Goal: Task Accomplishment & Management: Manage account settings

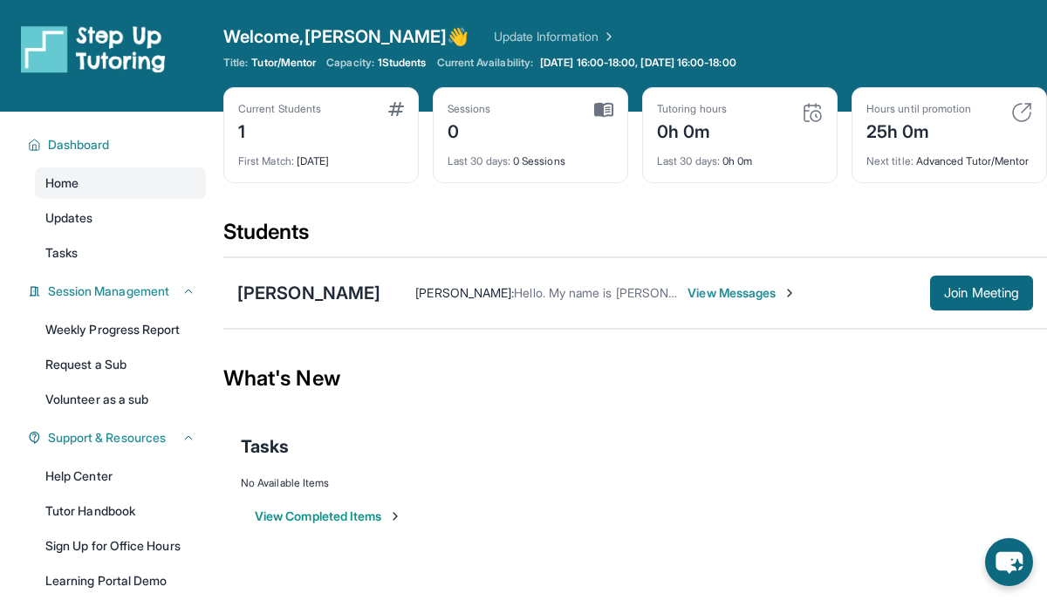
click at [353, 134] on div "Current Students 1" at bounding box center [321, 123] width 166 height 42
click at [710, 302] on span "View Messages" at bounding box center [742, 292] width 109 height 17
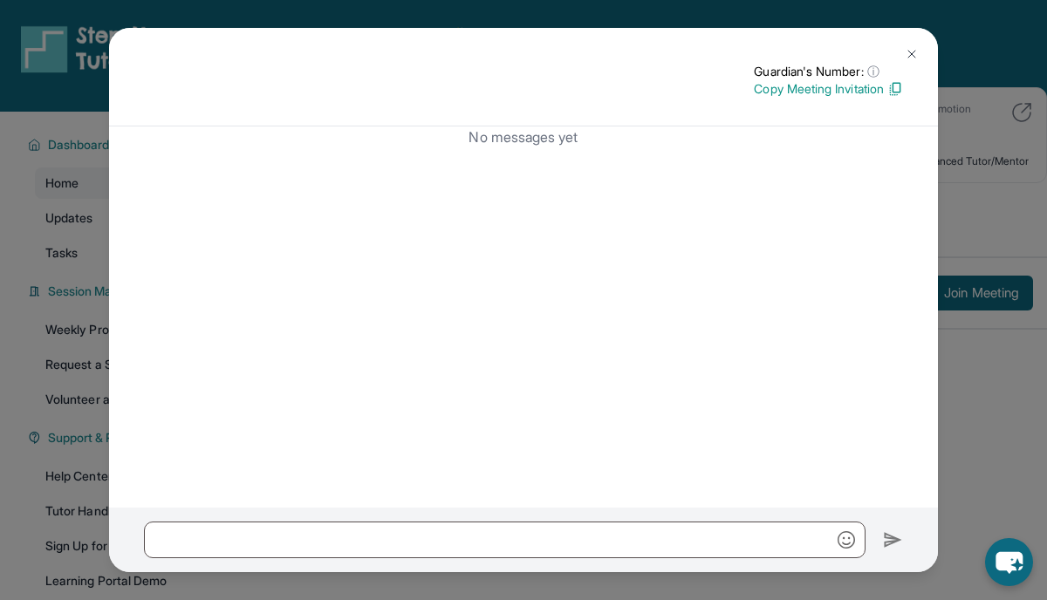
click at [918, 47] on img at bounding box center [912, 54] width 14 height 14
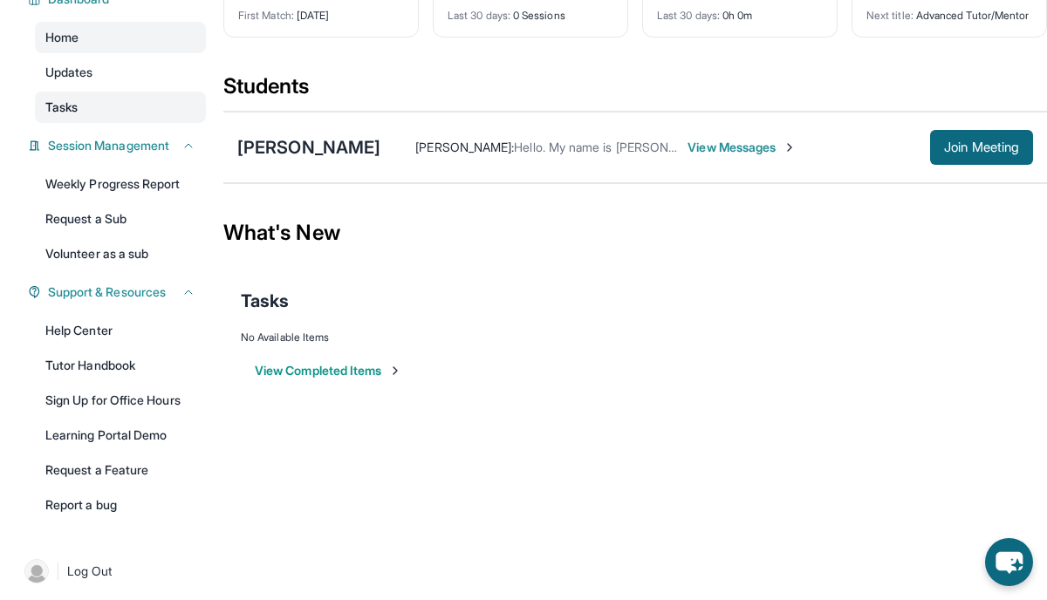
scroll to position [154, 0]
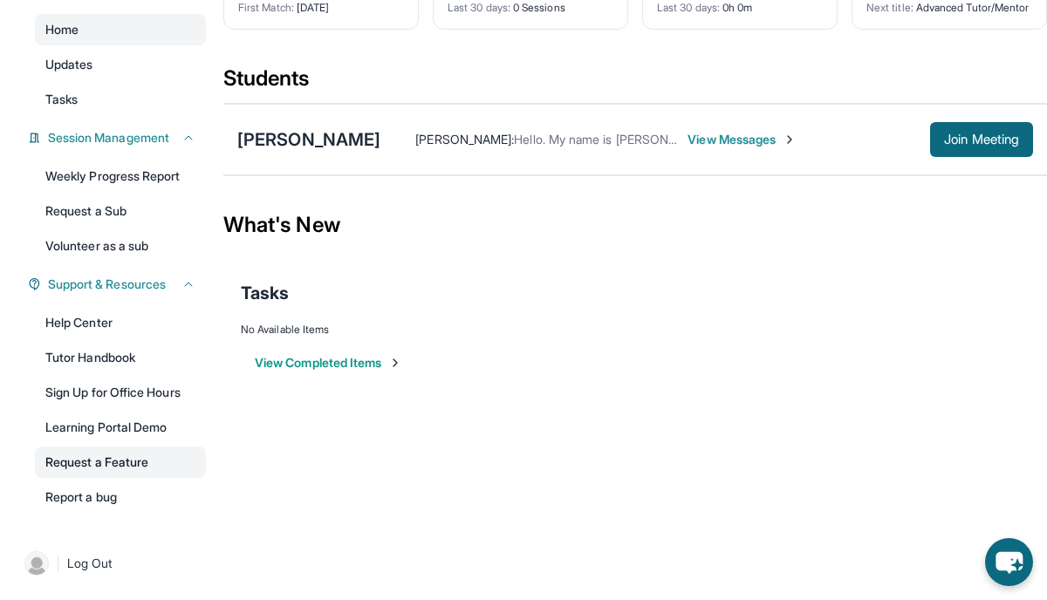
click at [122, 456] on link "Request a Feature" at bounding box center [120, 462] width 171 height 31
click at [68, 54] on link "Updates" at bounding box center [120, 64] width 171 height 31
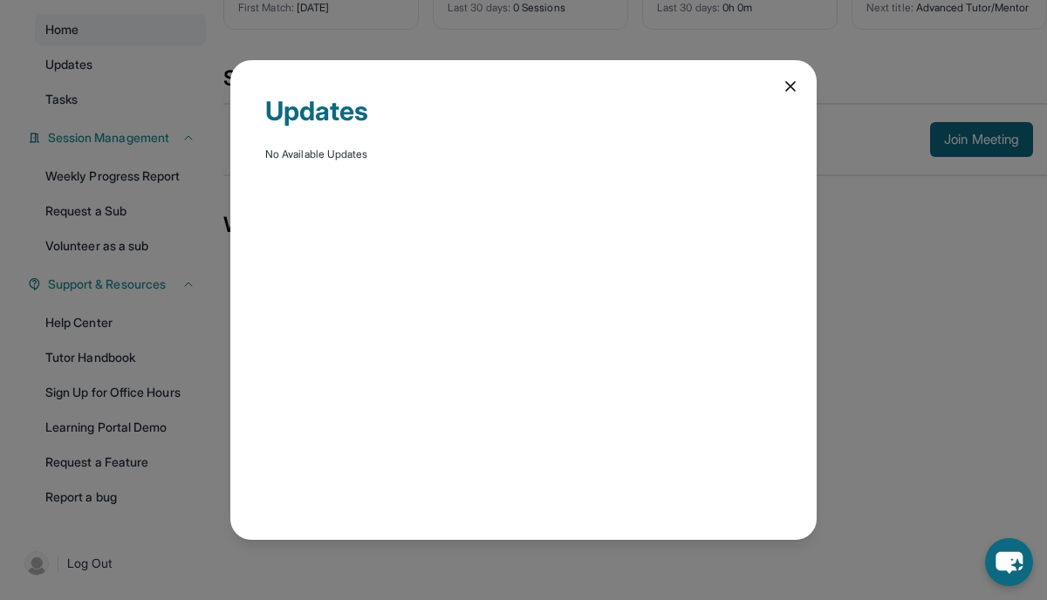
click at [87, 104] on div "Updates No Available Updates" at bounding box center [523, 300] width 1047 height 600
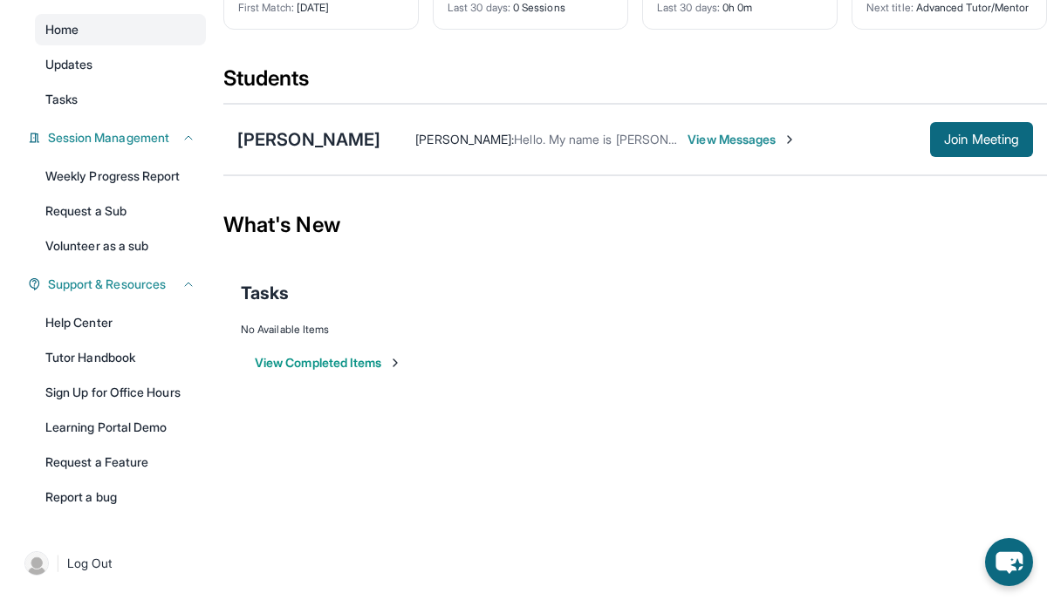
click at [87, 104] on link "Tasks" at bounding box center [120, 99] width 171 height 31
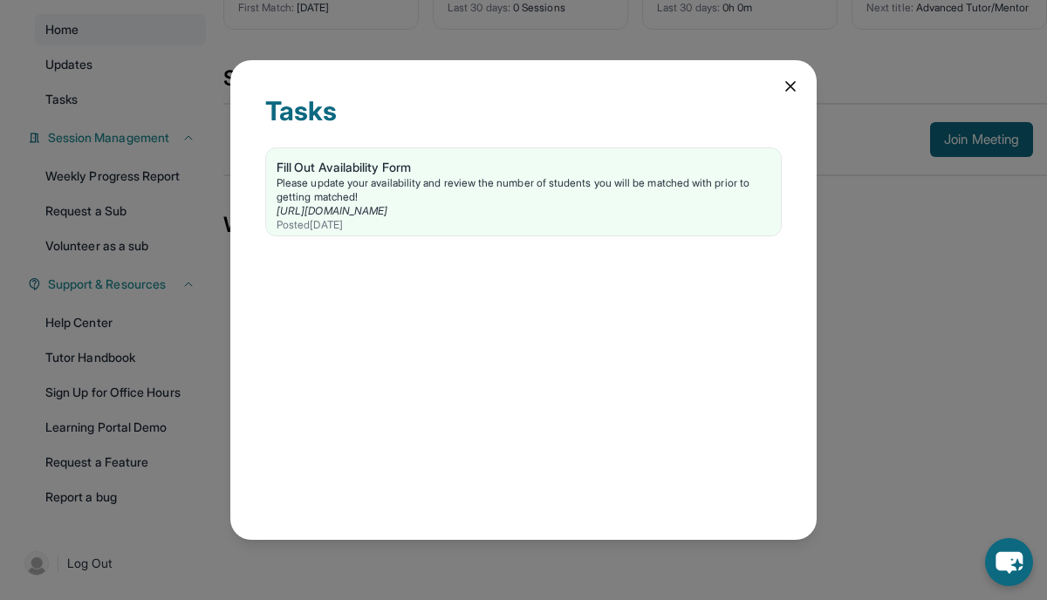
click at [87, 104] on div "Tasks Fill Out Availability Form Please update your availability and review the…" at bounding box center [523, 300] width 1047 height 600
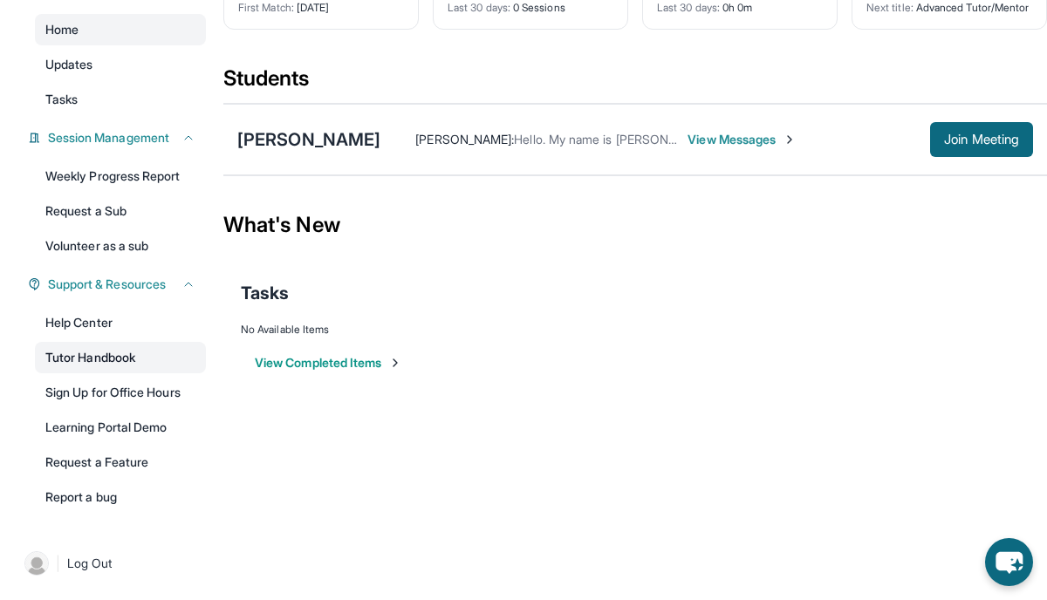
click at [126, 351] on link "Tutor Handbook" at bounding box center [120, 357] width 171 height 31
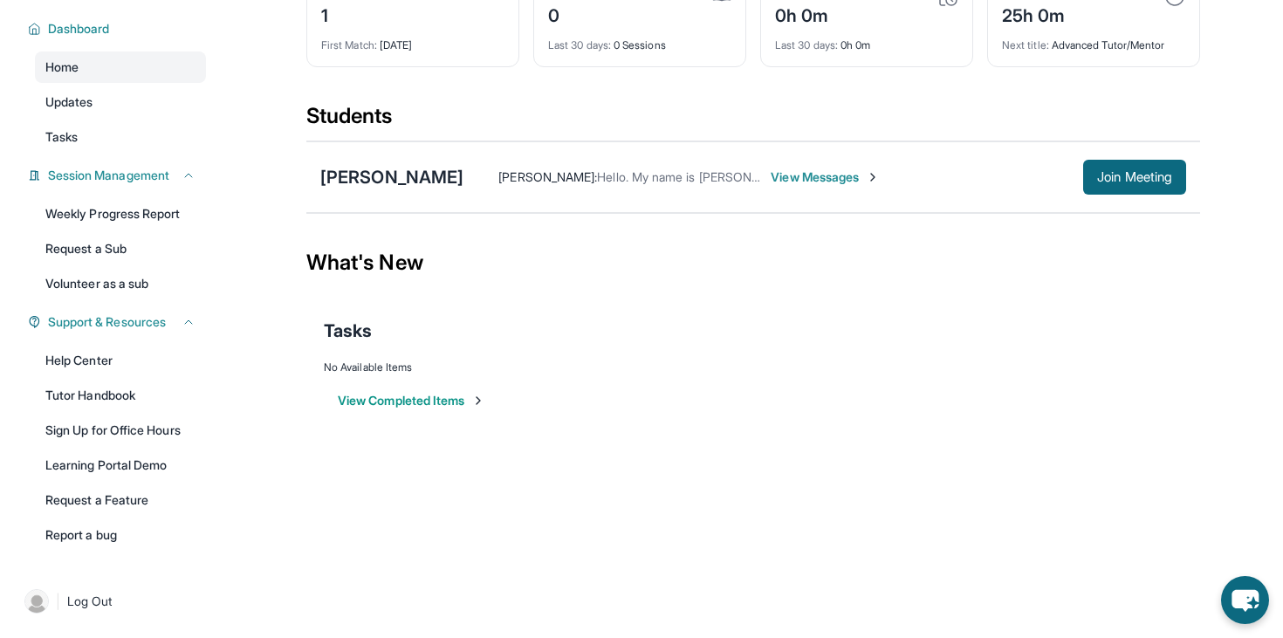
scroll to position [0, 0]
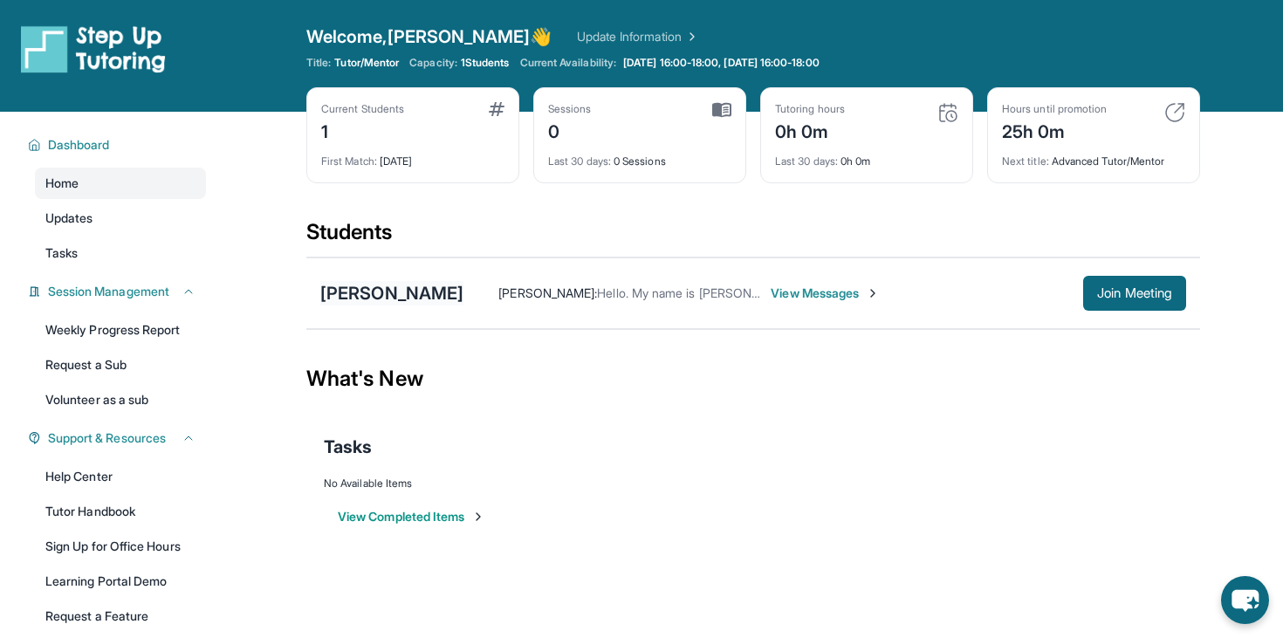
click at [367, 291] on div "[PERSON_NAME]" at bounding box center [391, 293] width 143 height 24
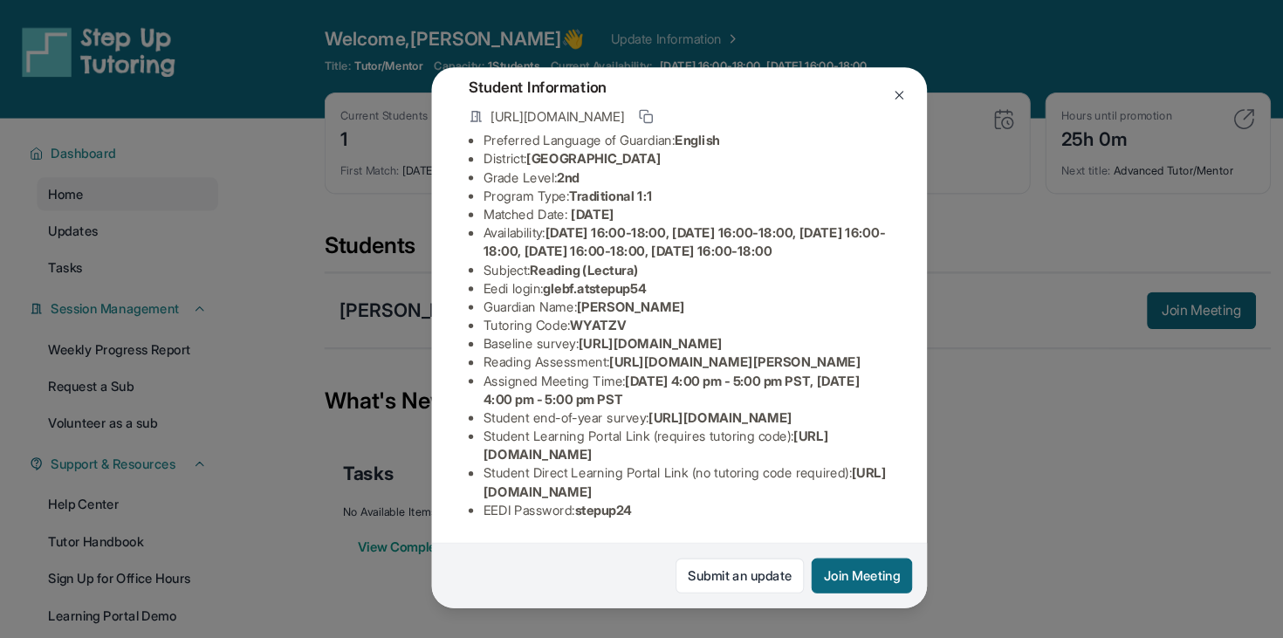
scroll to position [258, 2]
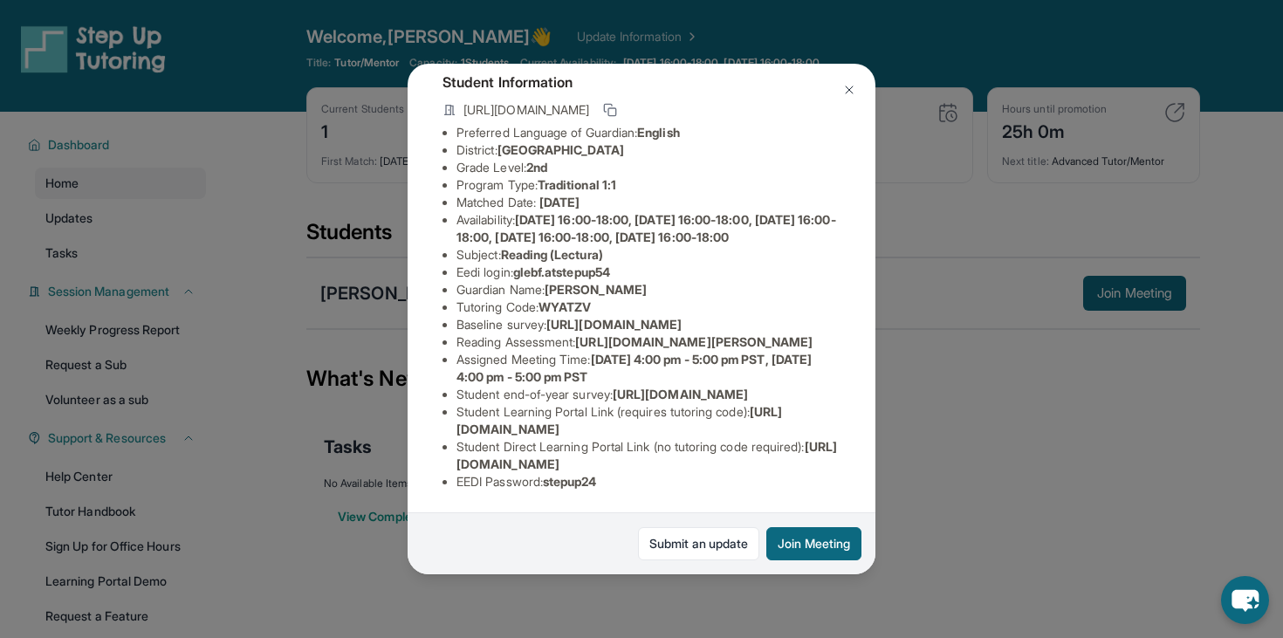
click at [688, 469] on span "[URL][DOMAIN_NAME]" at bounding box center [646, 455] width 380 height 32
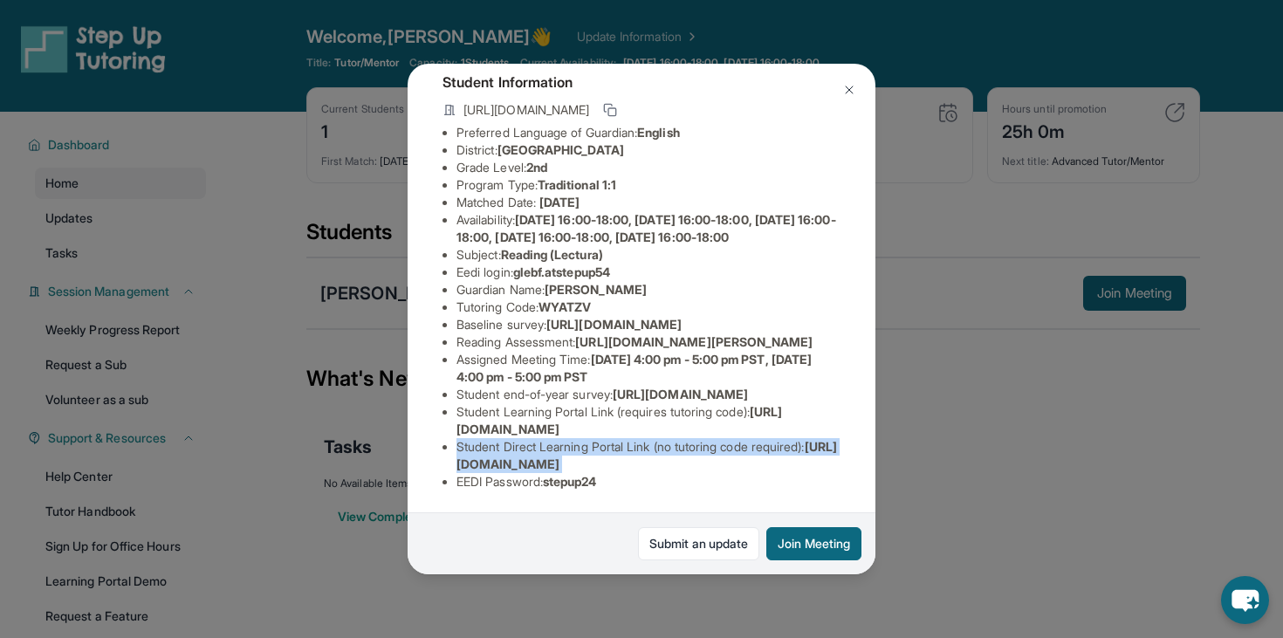
click at [688, 469] on span "[URL][DOMAIN_NAME]" at bounding box center [646, 455] width 380 height 32
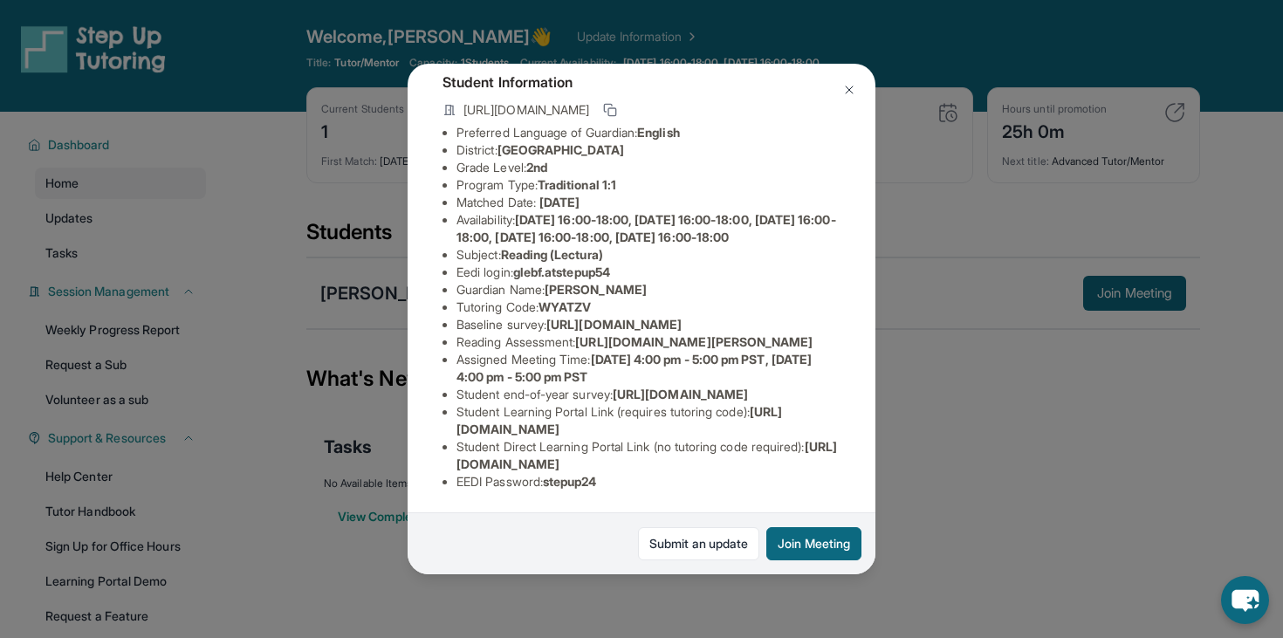
click at [702, 467] on span "[URL][DOMAIN_NAME]" at bounding box center [646, 455] width 380 height 32
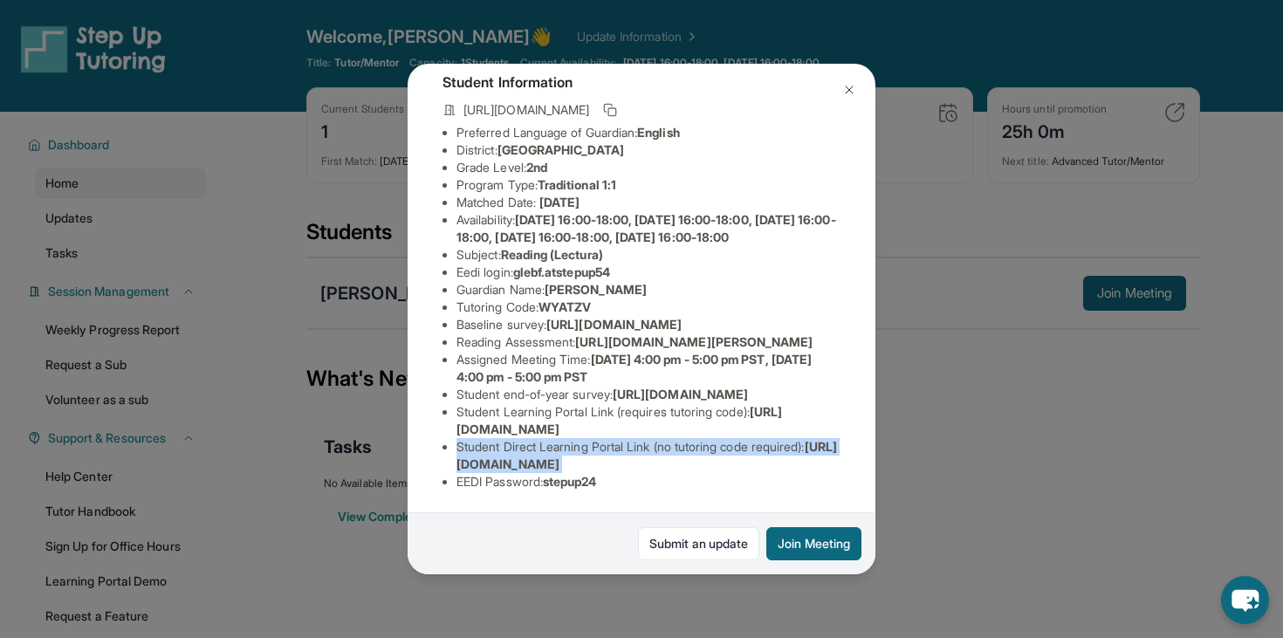
click at [702, 467] on span "[URL][DOMAIN_NAME]" at bounding box center [646, 455] width 380 height 32
click at [706, 466] on span "[URL][DOMAIN_NAME]" at bounding box center [646, 455] width 380 height 32
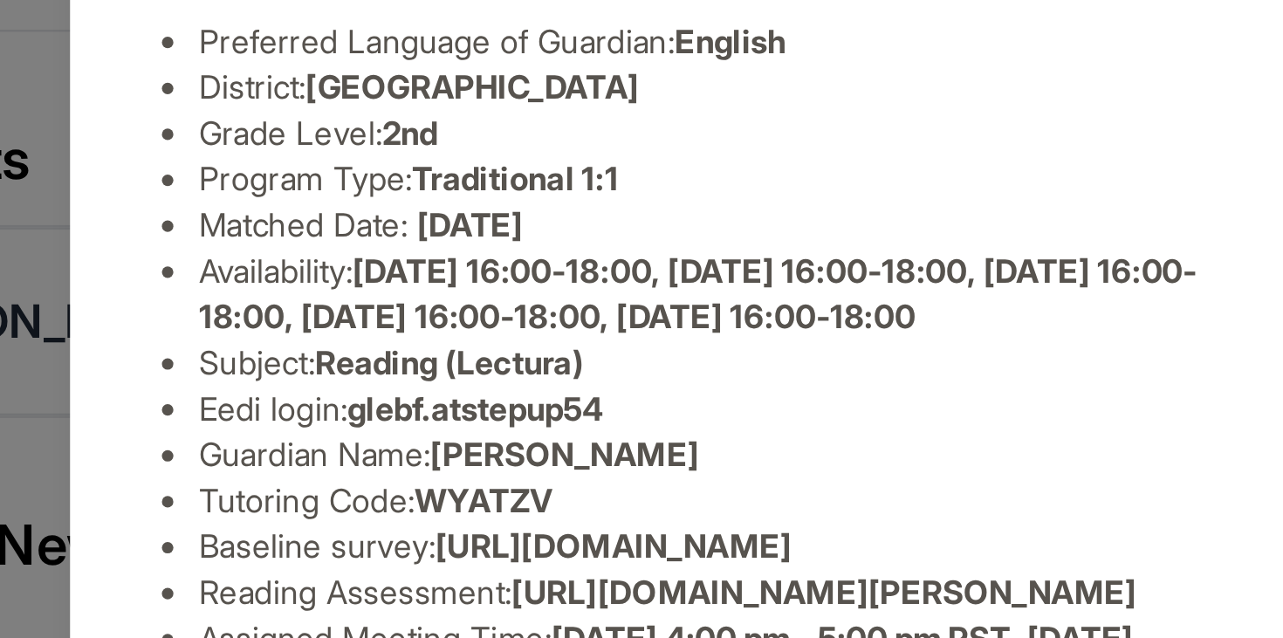
scroll to position [168, 0]
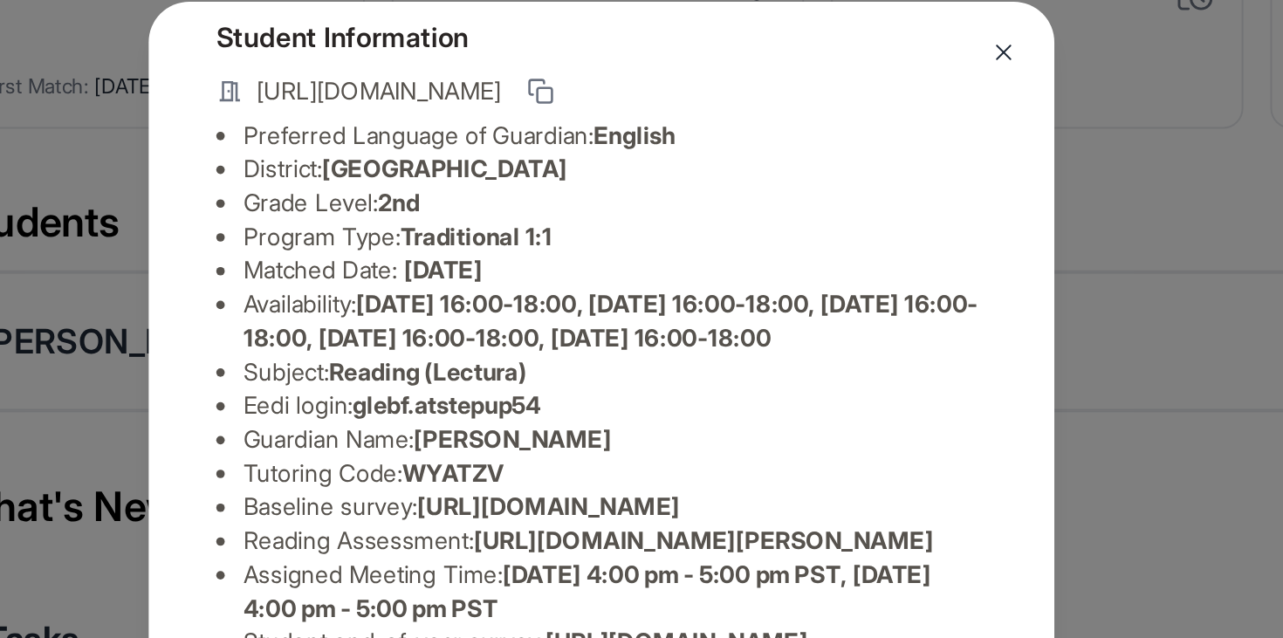
click at [616, 212] on span "[DATE] 16:00-18:00, [DATE] 16:00-18:00, [DATE] 16:00-18:00, [DATE] 16:00-18:00,…" at bounding box center [646, 228] width 380 height 32
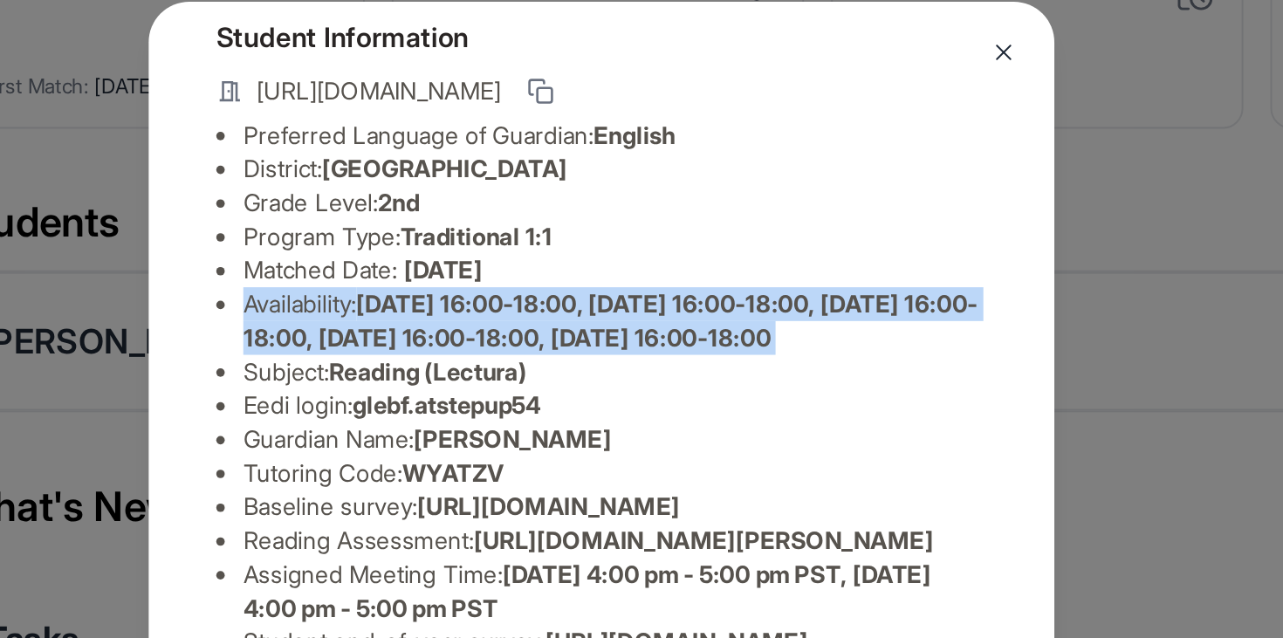
click at [616, 212] on span "[DATE] 16:00-18:00, [DATE] 16:00-18:00, [DATE] 16:00-18:00, [DATE] 16:00-18:00,…" at bounding box center [646, 228] width 380 height 32
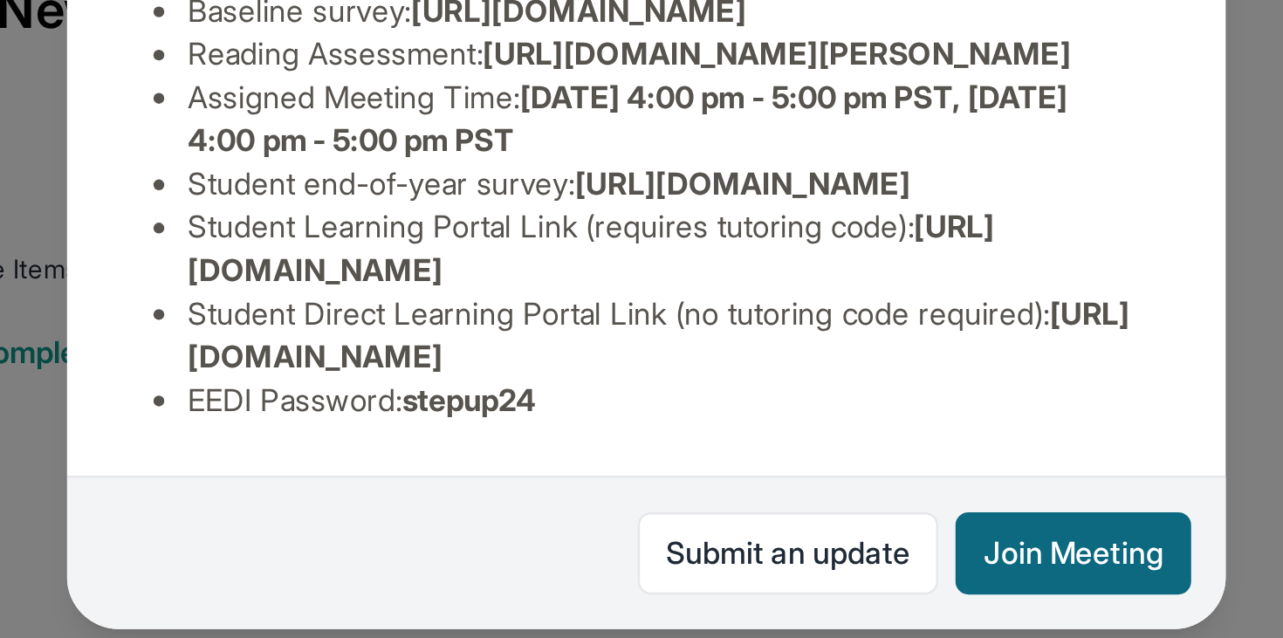
scroll to position [53, 0]
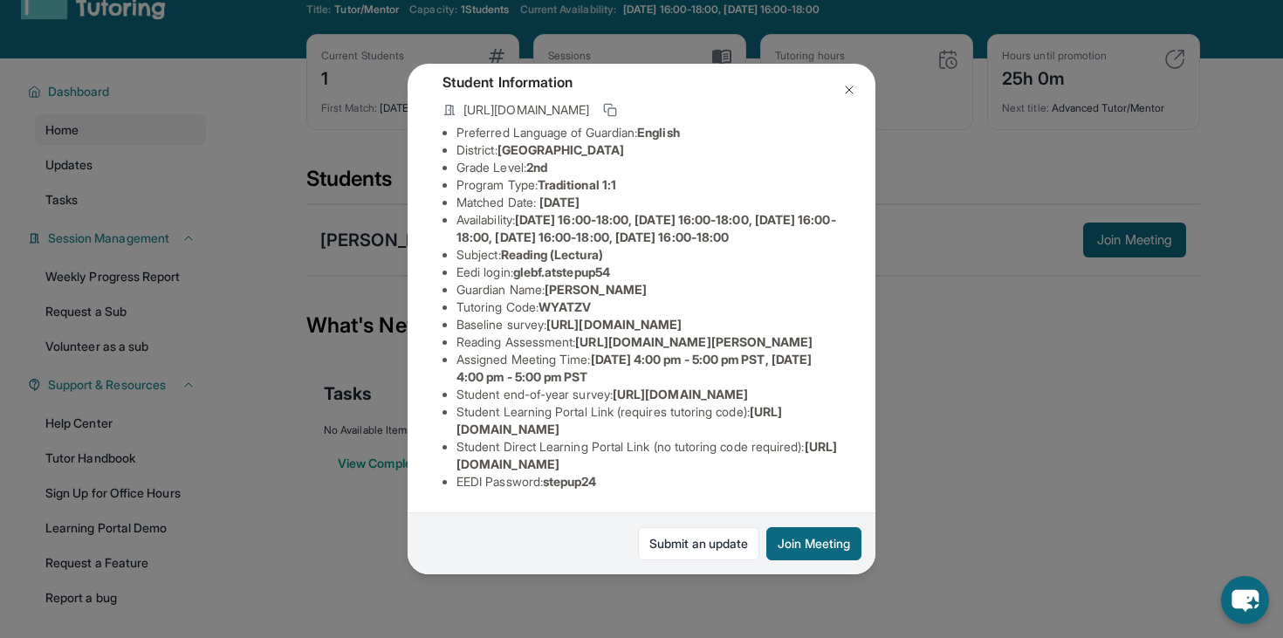
click at [1046, 321] on div "[PERSON_NAME] Guardian: [PERSON_NAME] Student Information [URL][DOMAIN_NAME] Pr…" at bounding box center [641, 319] width 1283 height 638
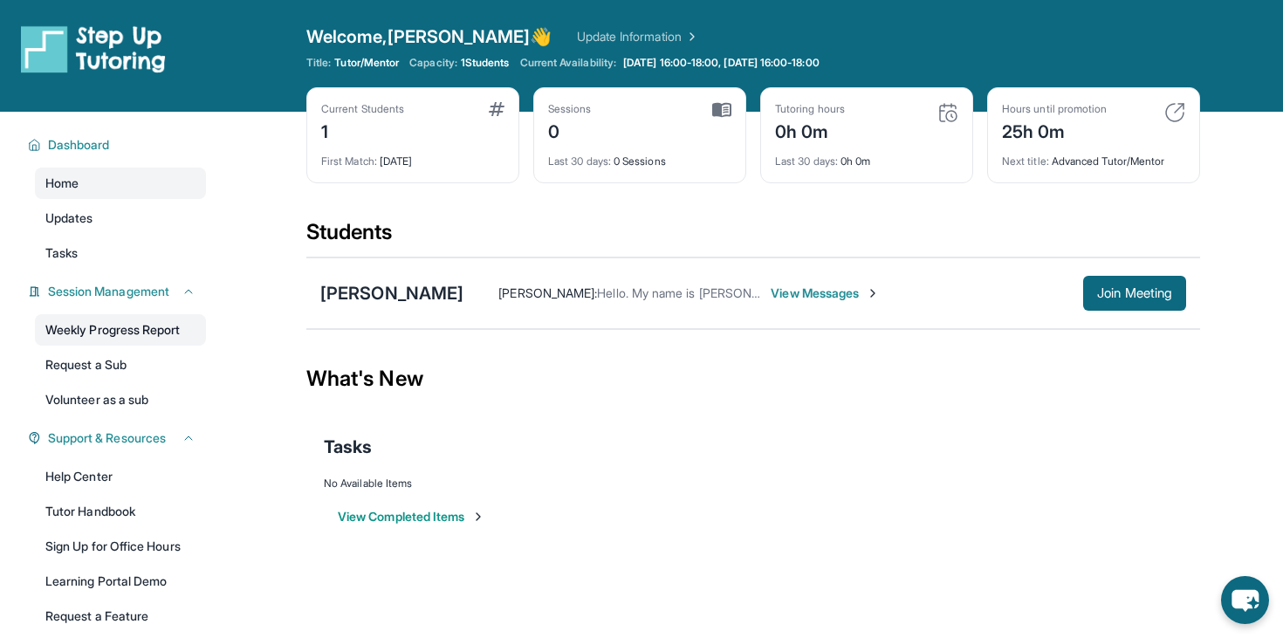
scroll to position [116, 0]
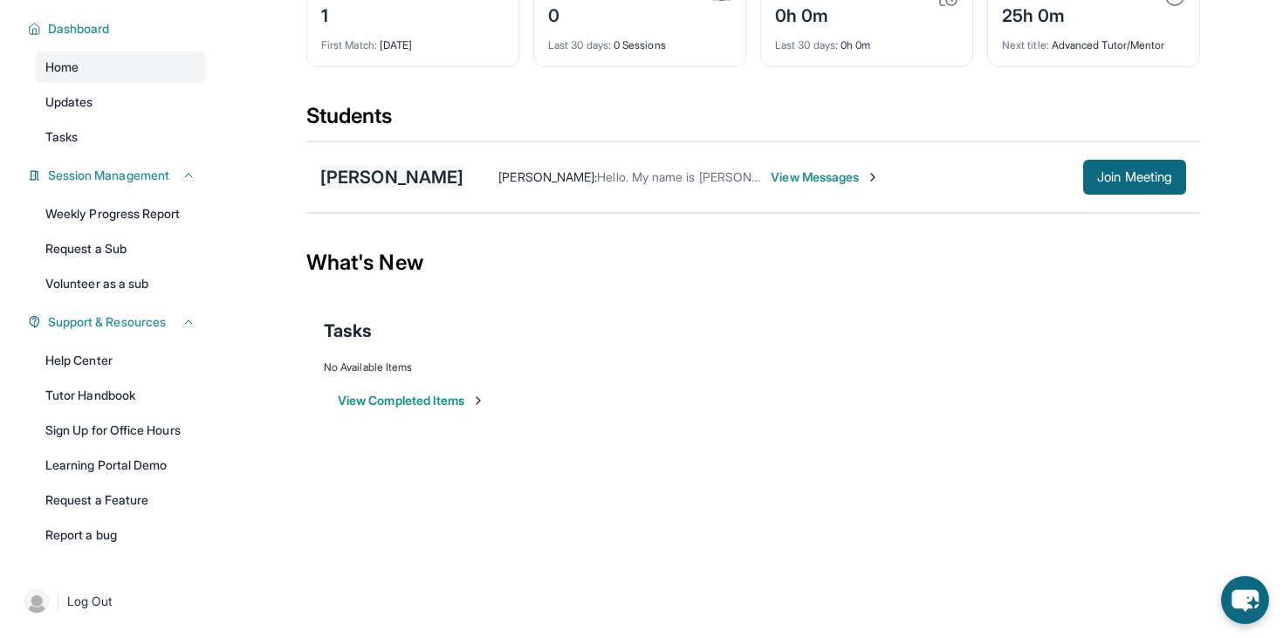
click at [387, 175] on div "[PERSON_NAME]" at bounding box center [391, 177] width 143 height 24
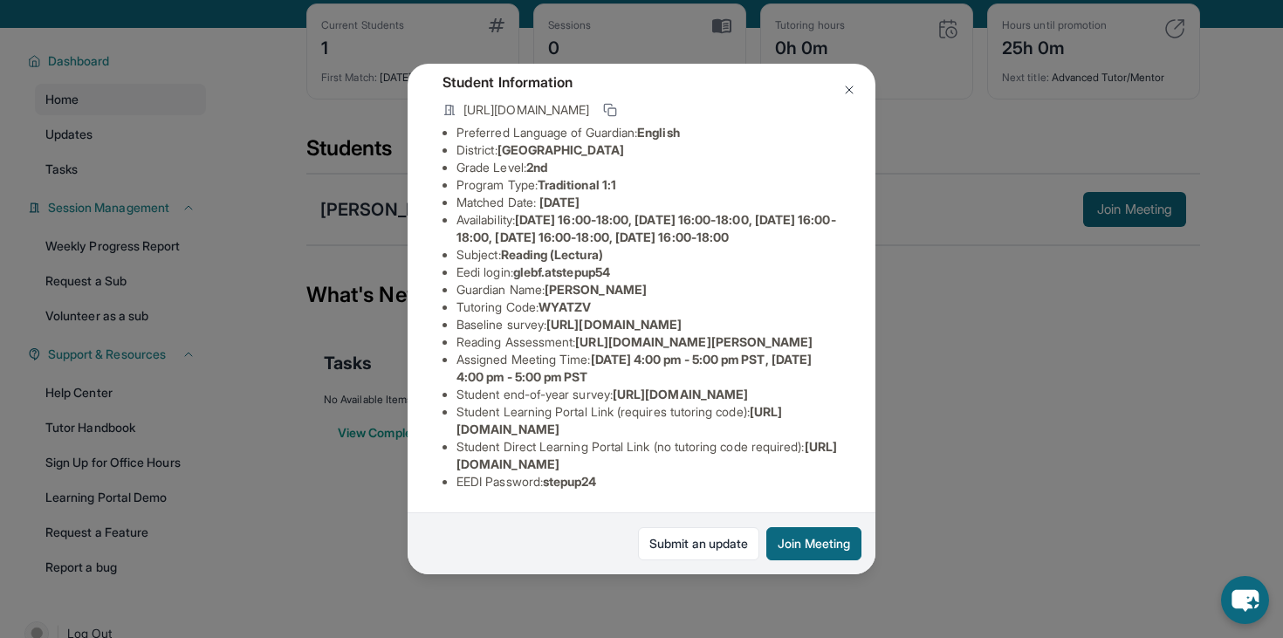
scroll to position [122, 0]
click at [576, 333] on li "Baseline survey : [URL][DOMAIN_NAME]" at bounding box center [648, 324] width 384 height 17
click at [575, 332] on span "[URL][DOMAIN_NAME]" at bounding box center [613, 324] width 135 height 15
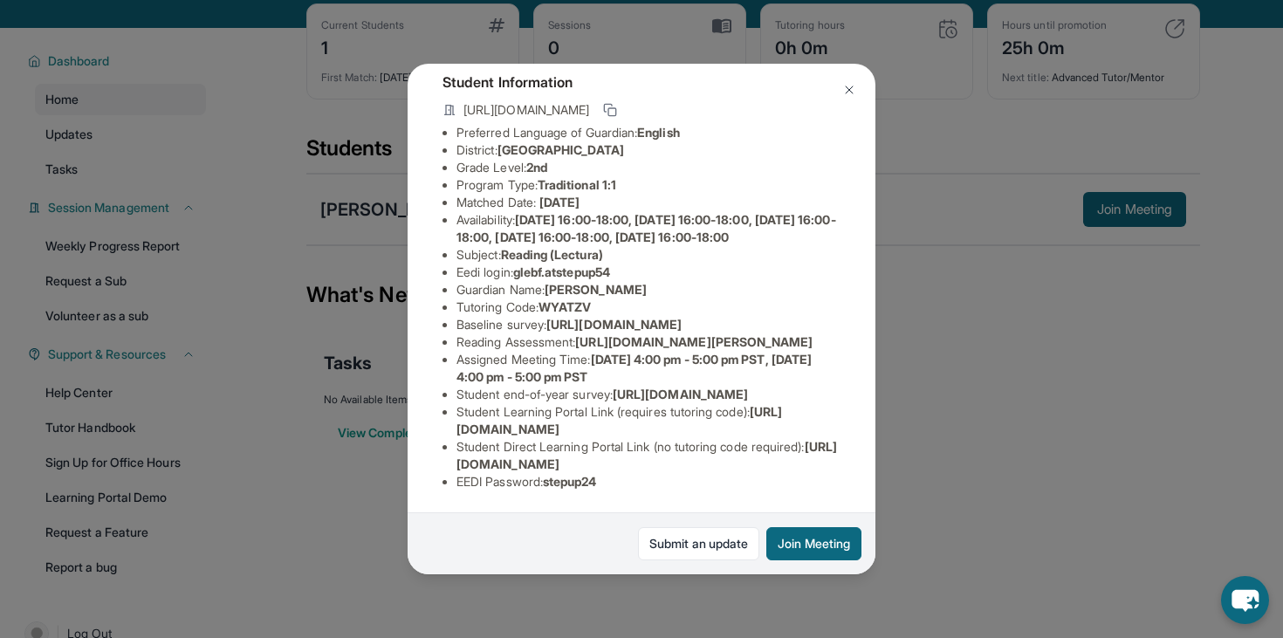
scroll to position [122, 633]
drag, startPoint x: 457, startPoint y: 335, endPoint x: 891, endPoint y: 377, distance: 435.7
click at [891, 377] on div "[PERSON_NAME] Guardian: [PERSON_NAME] Student Information [URL][DOMAIN_NAME] Pr…" at bounding box center [641, 319] width 1283 height 638
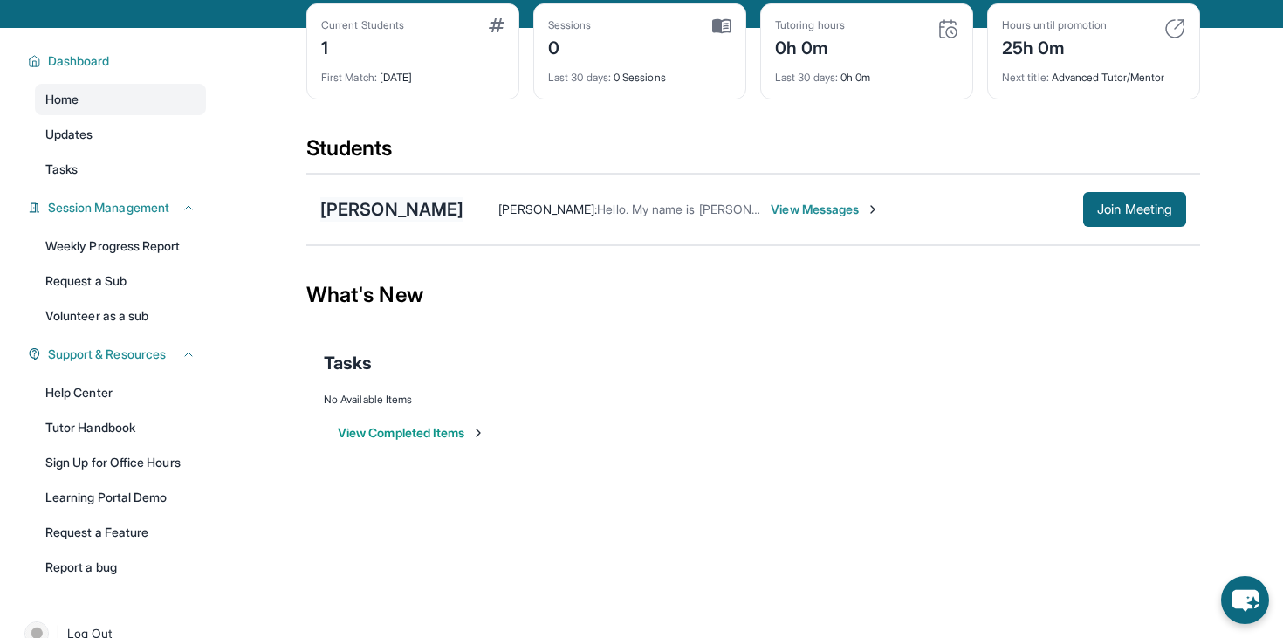
click at [332, 204] on div "[PERSON_NAME]" at bounding box center [391, 209] width 143 height 24
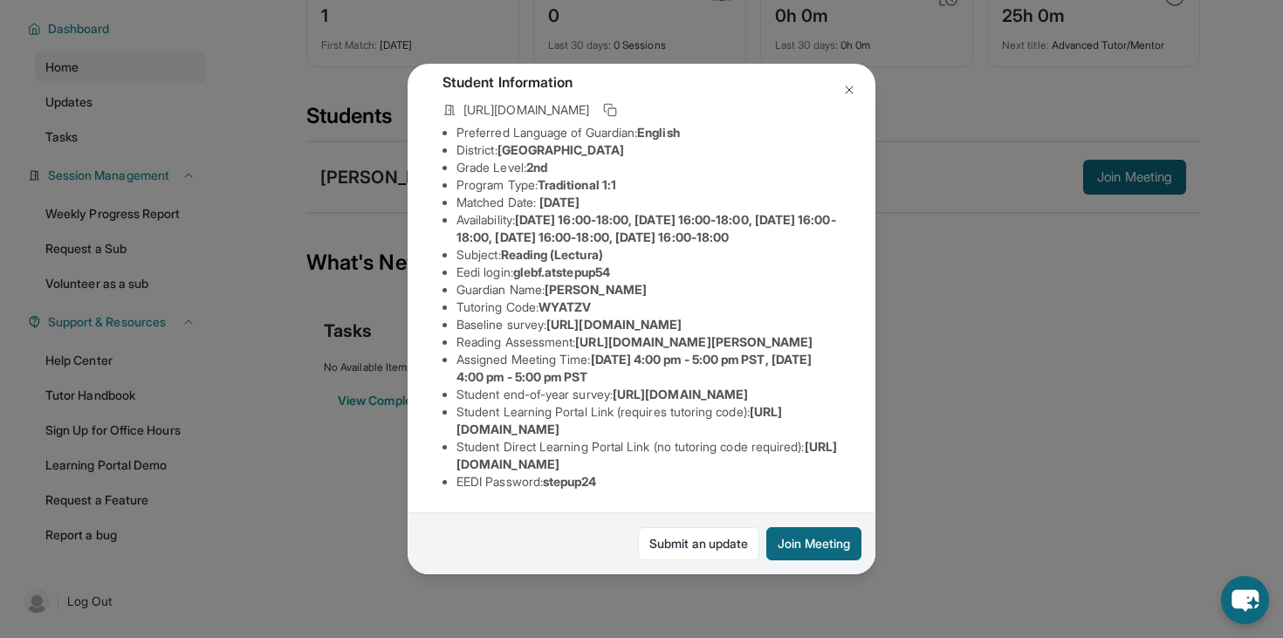
scroll to position [154, 0]
click at [568, 317] on span "[URL][DOMAIN_NAME]" at bounding box center [613, 324] width 135 height 15
click at [546, 317] on span "[URL][DOMAIN_NAME]" at bounding box center [613, 324] width 135 height 15
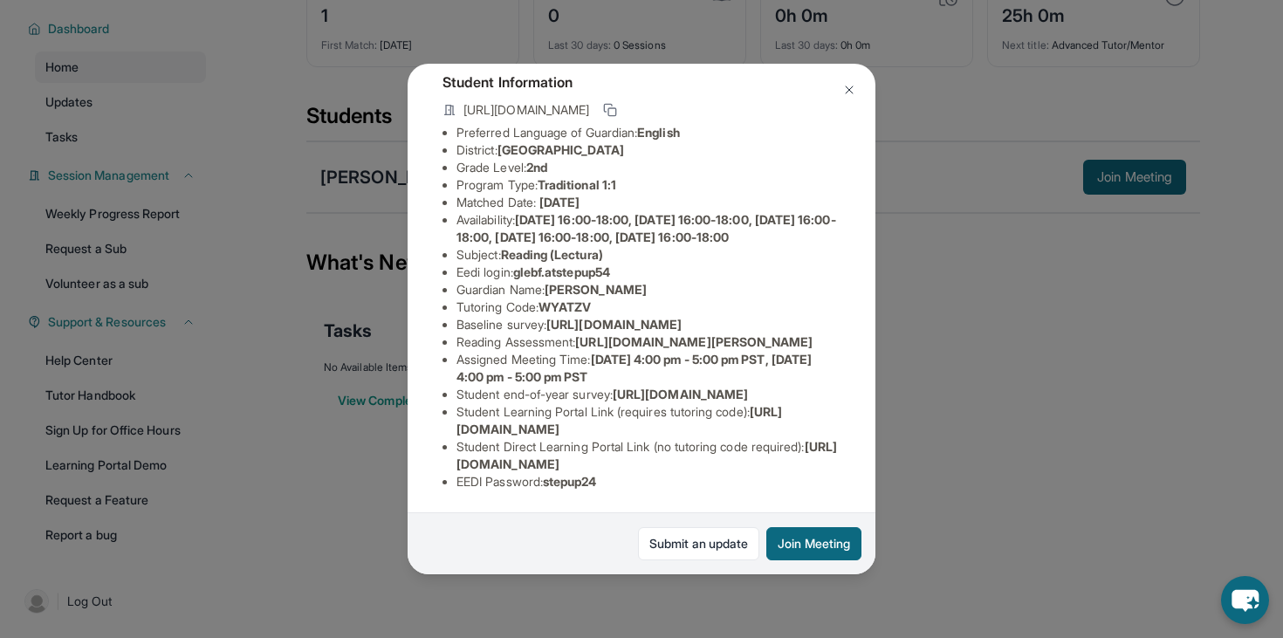
scroll to position [154, 543]
drag, startPoint x: 456, startPoint y: 308, endPoint x: 835, endPoint y: 331, distance: 380.3
click at [837, 332] on div "[PERSON_NAME] Guardian: [PERSON_NAME] Student Information [URL][DOMAIN_NAME] Pr…" at bounding box center [642, 319] width 468 height 510
copy span "[URL][DOMAIN_NAME]"
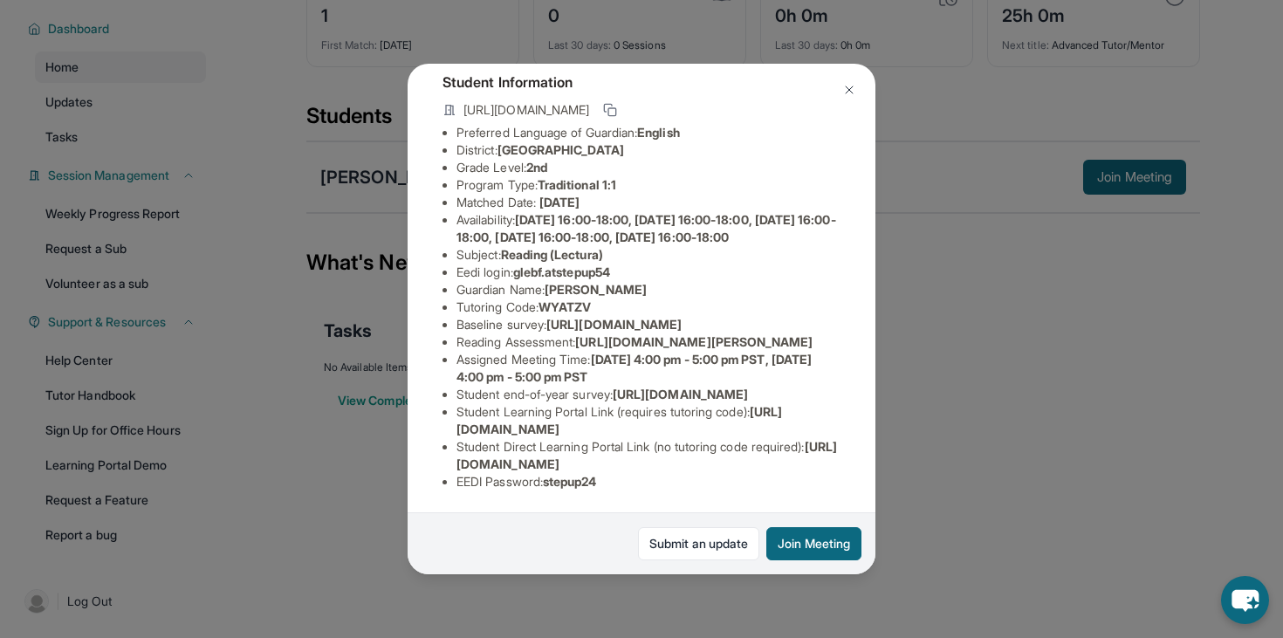
click at [667, 319] on span "[URL][DOMAIN_NAME]" at bounding box center [613, 324] width 135 height 15
drag, startPoint x: 587, startPoint y: 365, endPoint x: 848, endPoint y: 377, distance: 261.2
click at [848, 377] on div "[PERSON_NAME] Guardian: [PERSON_NAME] Student Information [URL][DOMAIN_NAME] Pr…" at bounding box center [642, 319] width 468 height 510
copy span "[URL][DOMAIN_NAME][PERSON_NAME]"
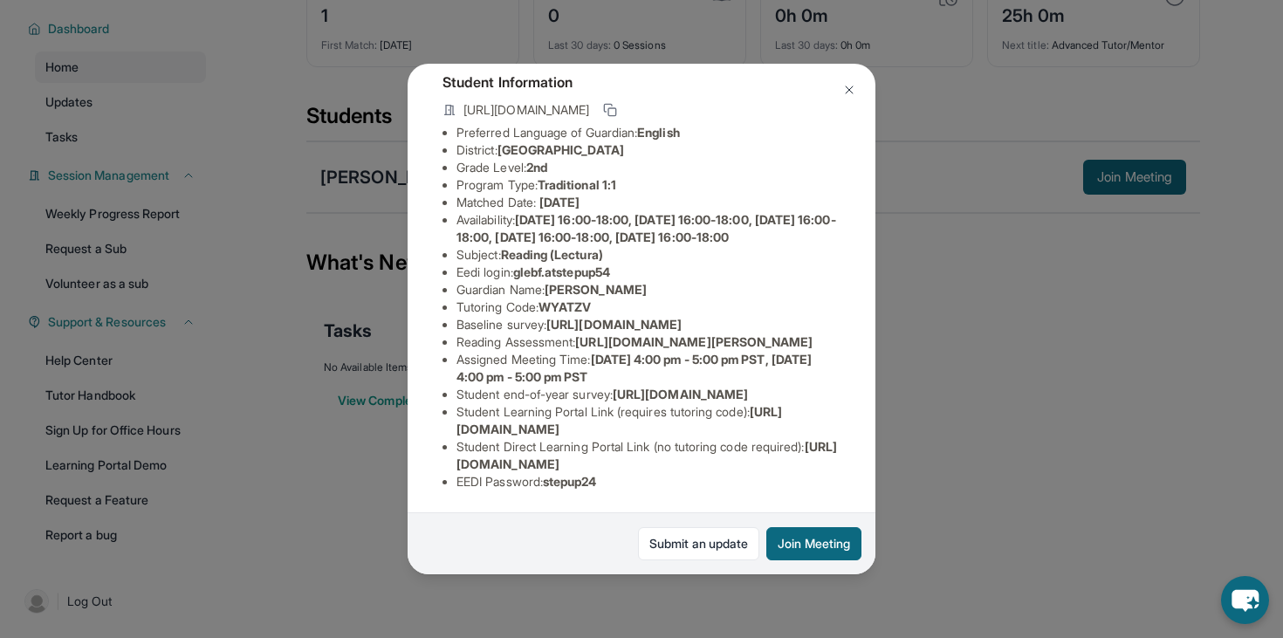
click at [989, 423] on div "[PERSON_NAME] Guardian: [PERSON_NAME] Student Information [URL][DOMAIN_NAME] Pr…" at bounding box center [641, 319] width 1283 height 638
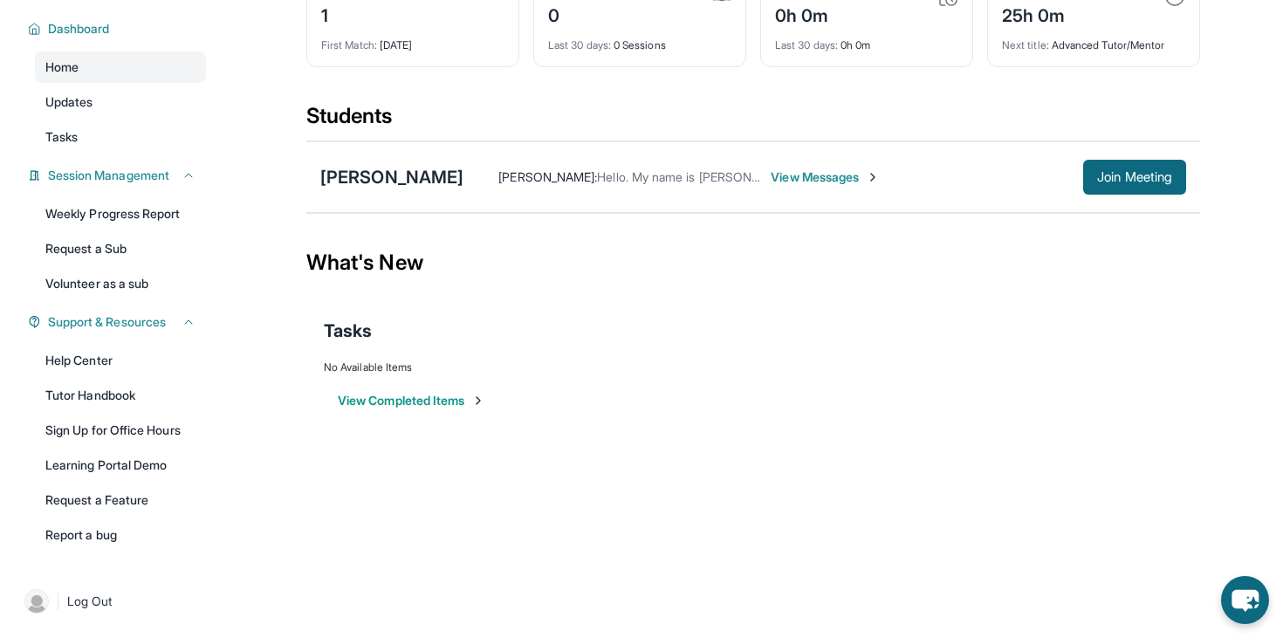
scroll to position [0, 0]
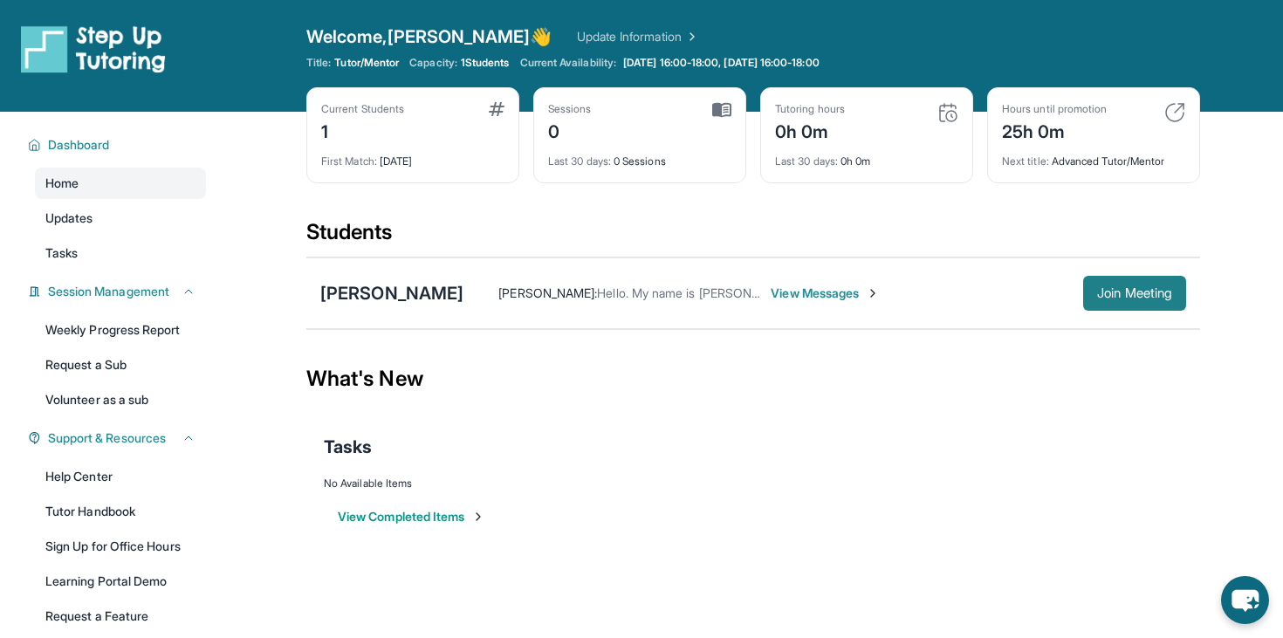
click at [1046, 290] on span "Join Meeting" at bounding box center [1134, 293] width 75 height 10
click at [386, 291] on div "[PERSON_NAME]" at bounding box center [391, 293] width 143 height 24
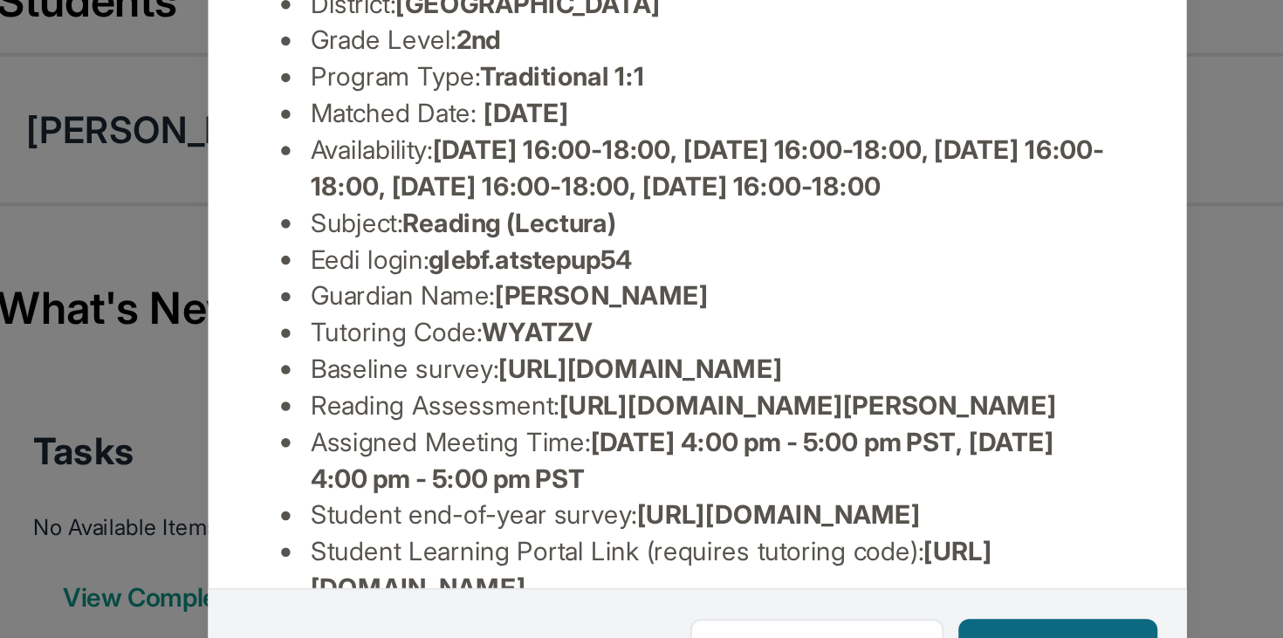
scroll to position [28, 0]
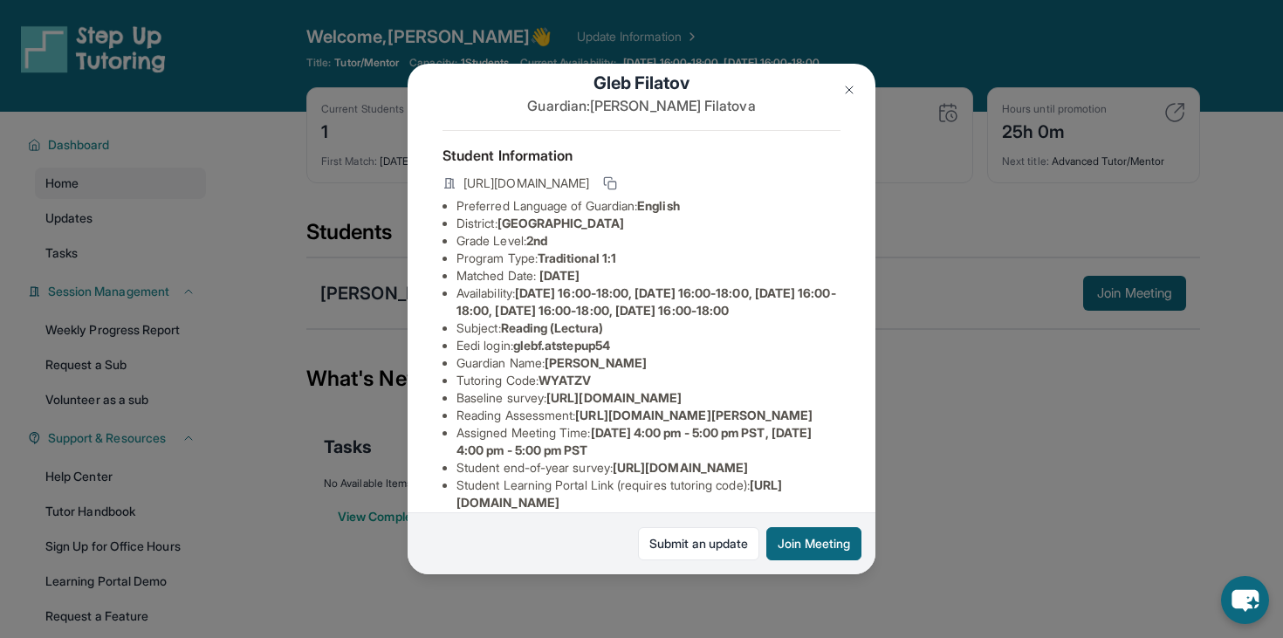
click at [265, 236] on div "[PERSON_NAME] Guardian: [PERSON_NAME] Student Information [URL][DOMAIN_NAME] Pr…" at bounding box center [641, 319] width 1283 height 638
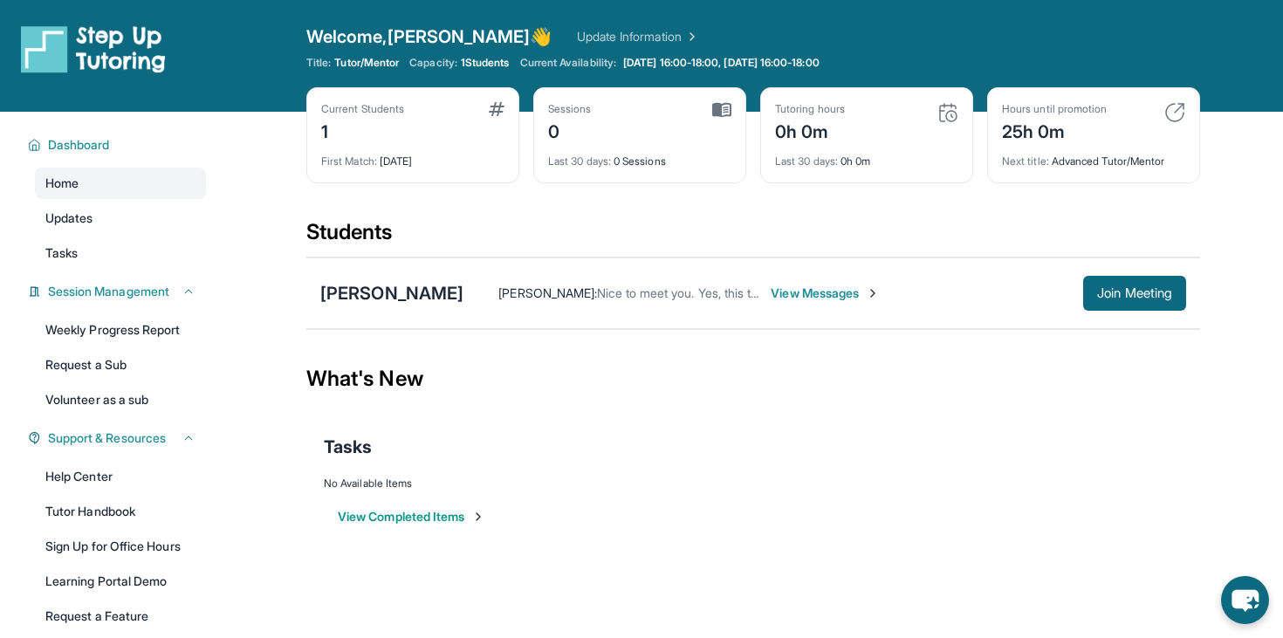
click at [372, 311] on div "Gleb Filatov Anna Filatova : Nice to meet you. Yes, this time works for us. You…" at bounding box center [753, 293] width 894 height 72
click at [367, 302] on div "Gleb Filatov" at bounding box center [391, 293] width 143 height 24
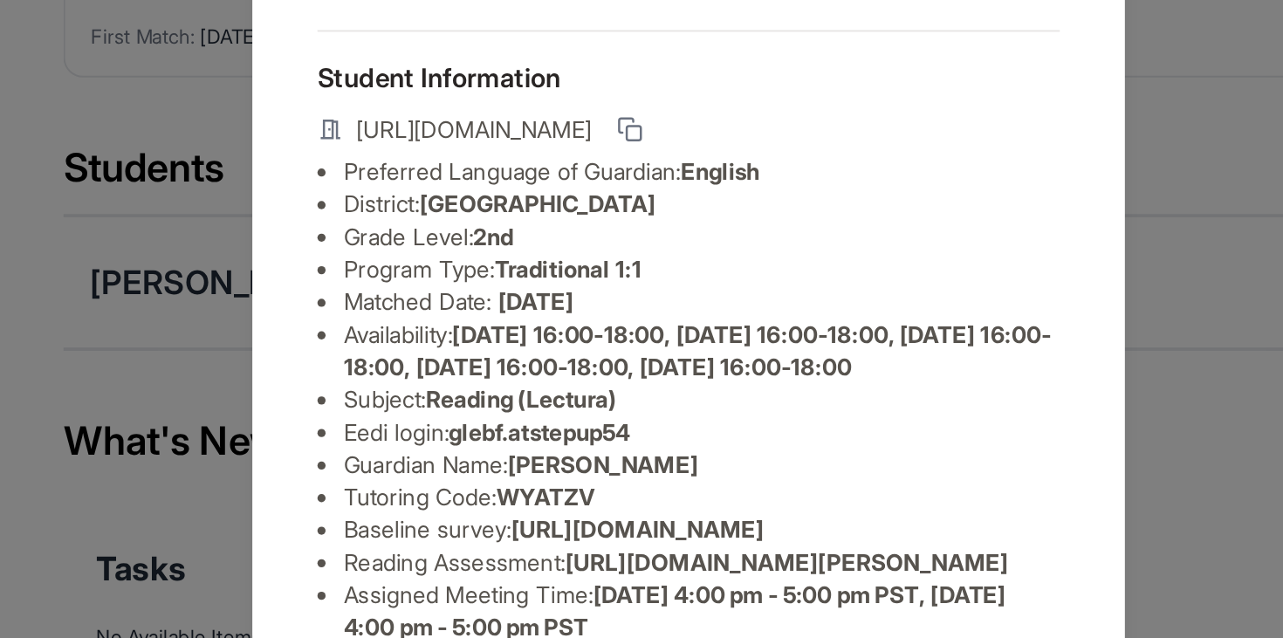
click at [572, 415] on span "WYATZV" at bounding box center [564, 408] width 52 height 15
copy span "WYATZV"
click at [577, 415] on span "WYATZV" at bounding box center [564, 408] width 52 height 15
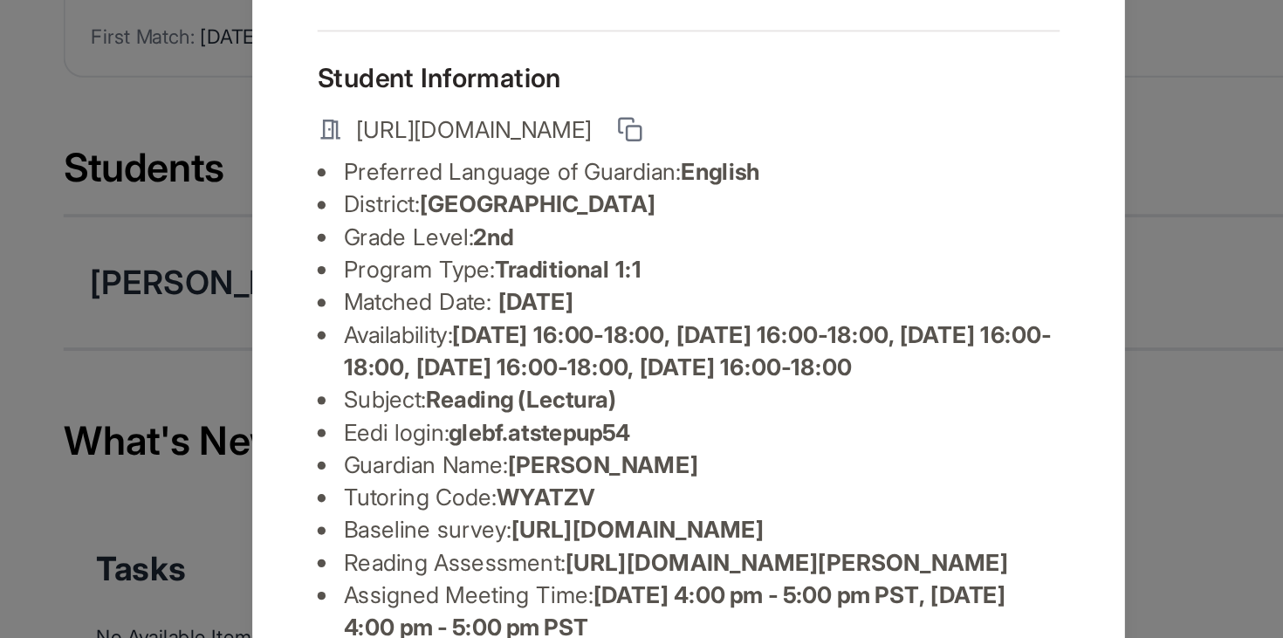
click at [506, 238] on li "Preferred Language of Guardian: English" at bounding box center [648, 233] width 384 height 17
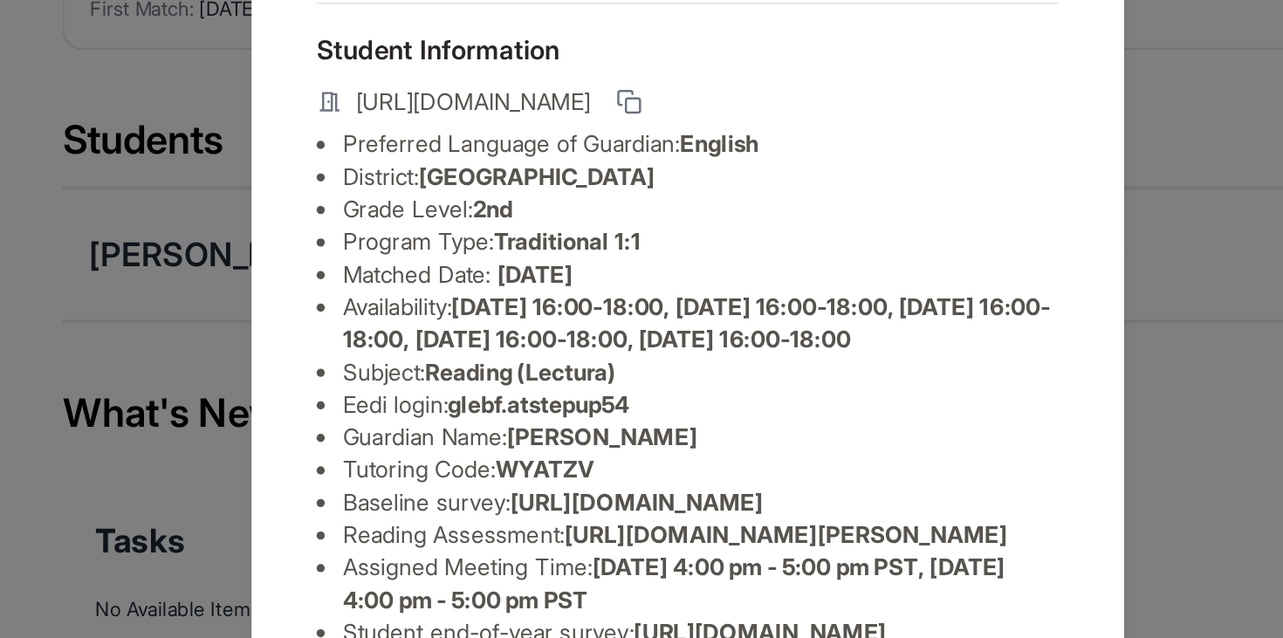
click at [353, 349] on div "Gleb Filatov Guardian: Anna Filatova Student Information https://student-portal…" at bounding box center [641, 319] width 1283 height 638
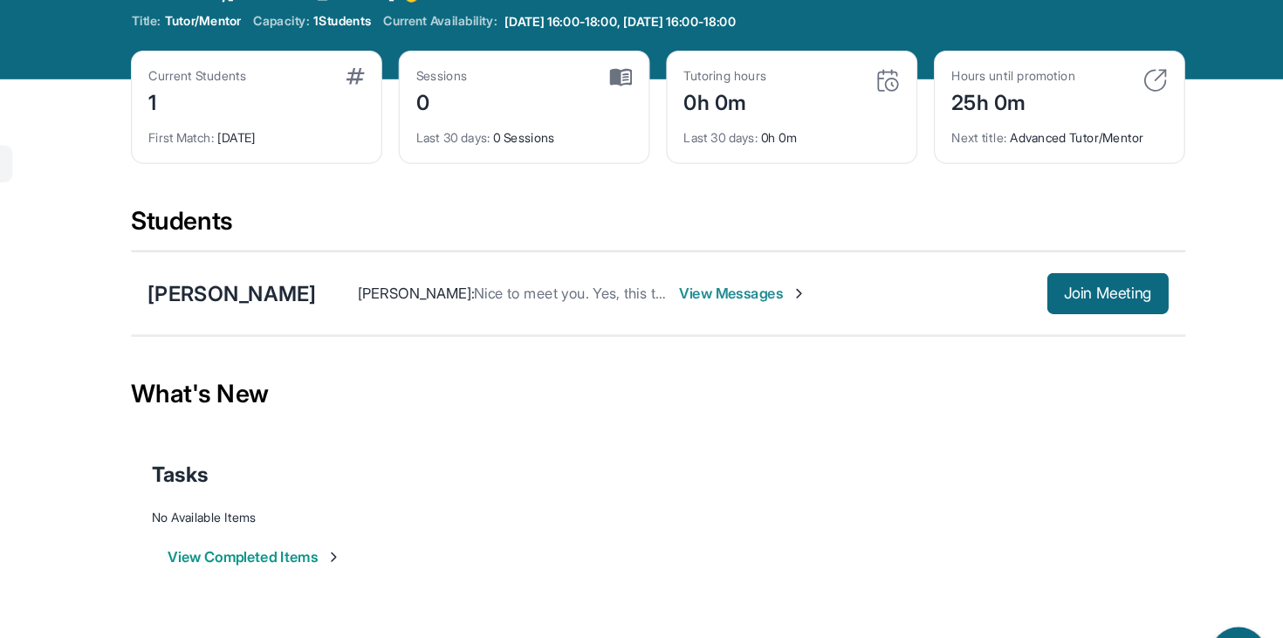
click at [469, 283] on div "Anna Filatova : Nice to meet you. Yes, this time works for us. You will drop a …" at bounding box center [824, 293] width 723 height 35
click at [414, 293] on div "Gleb Filatov" at bounding box center [391, 293] width 143 height 24
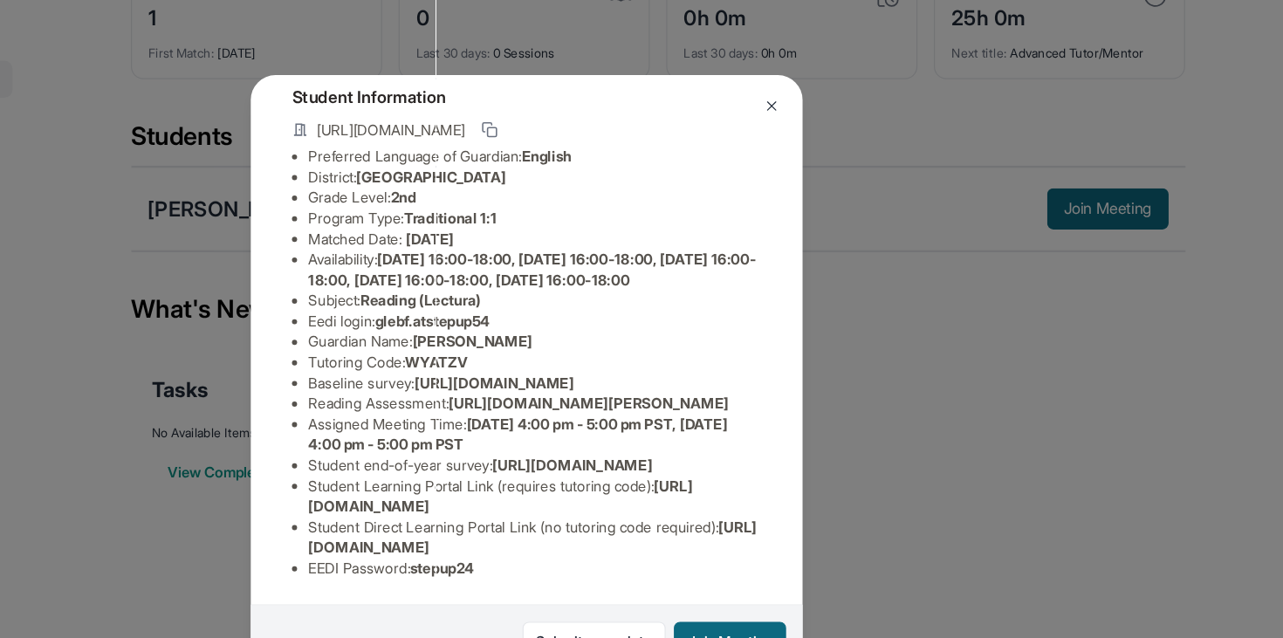
scroll to position [116, 0]
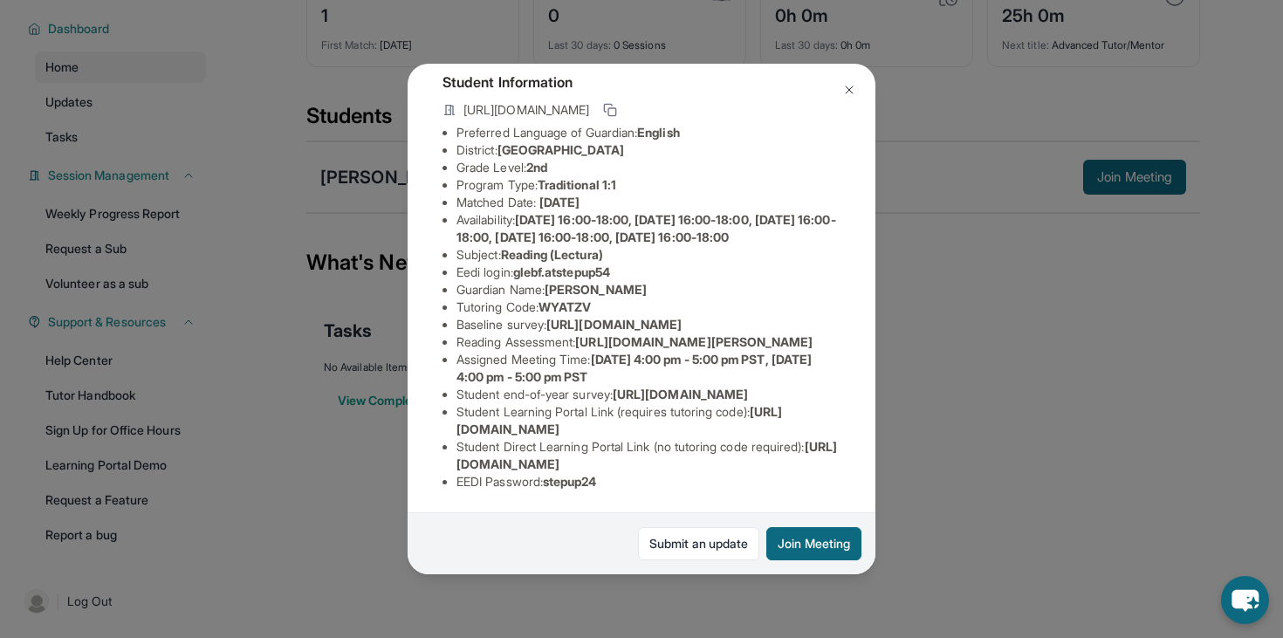
click at [697, 541] on link "Submit an update" at bounding box center [698, 543] width 121 height 33
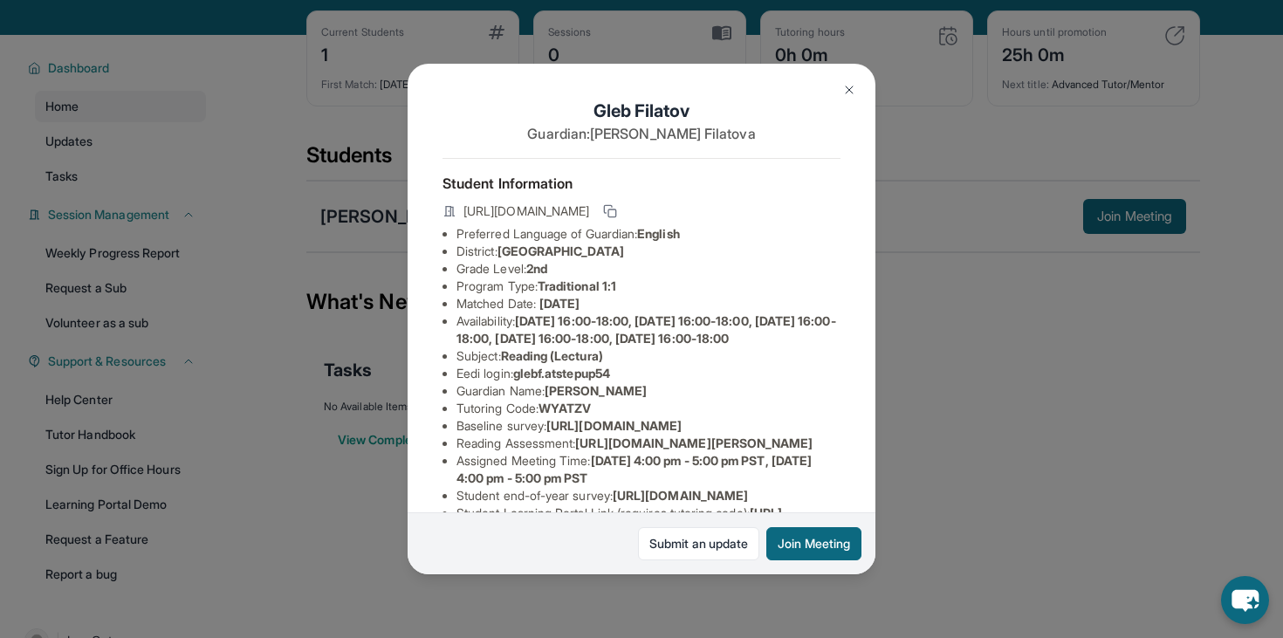
scroll to position [0, 0]
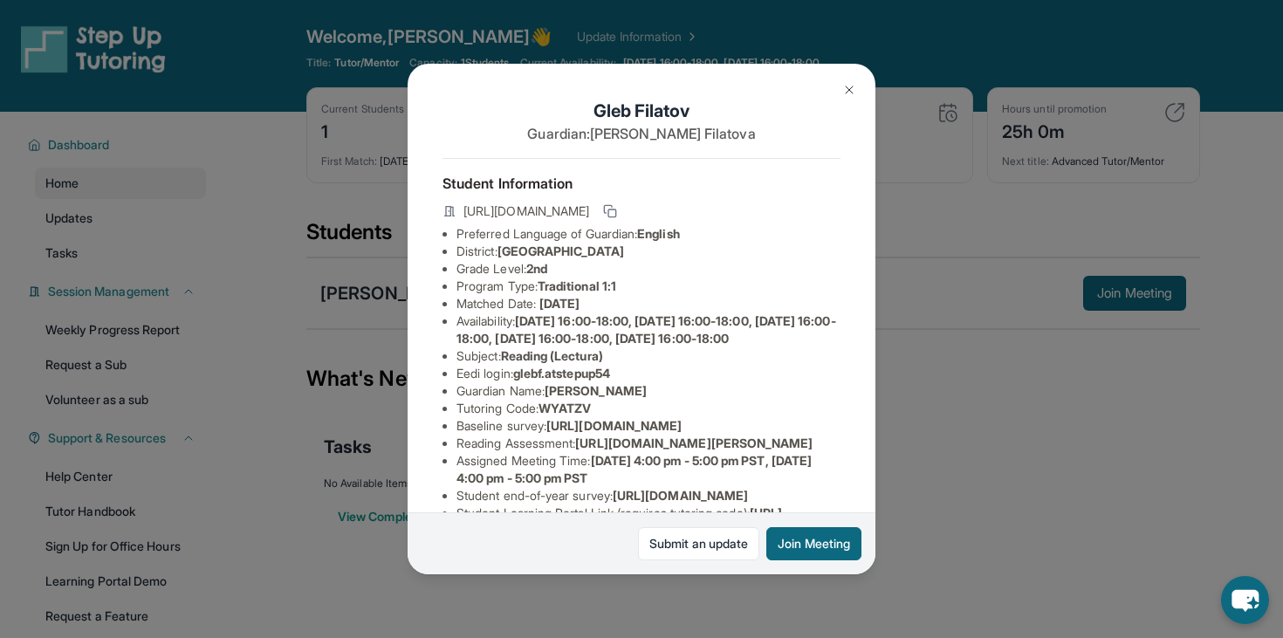
click at [836, 72] on div "[PERSON_NAME] Guardian: [PERSON_NAME] Student Information [URL][DOMAIN_NAME] Pr…" at bounding box center [642, 319] width 468 height 510
click at [849, 93] on img at bounding box center [849, 90] width 14 height 14
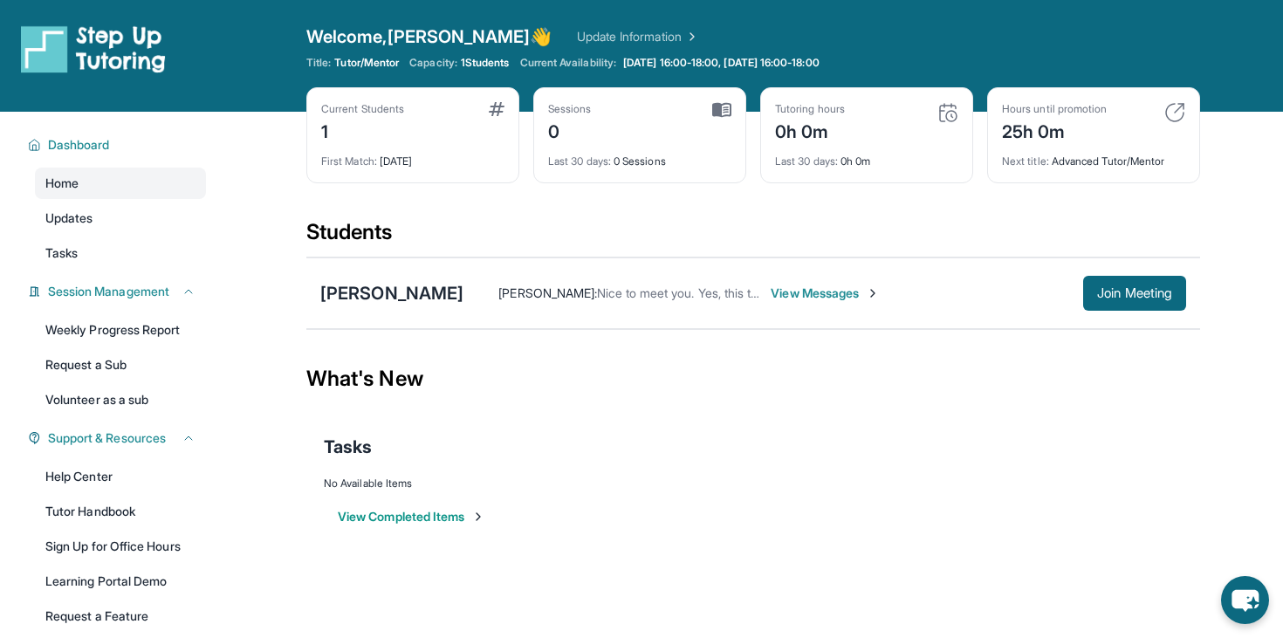
click at [353, 259] on div "Gleb Filatov Anna Filatova : Nice to meet you. Yes, this time works for us. You…" at bounding box center [753, 293] width 894 height 72
click at [357, 284] on div "[PERSON_NAME]" at bounding box center [391, 293] width 143 height 24
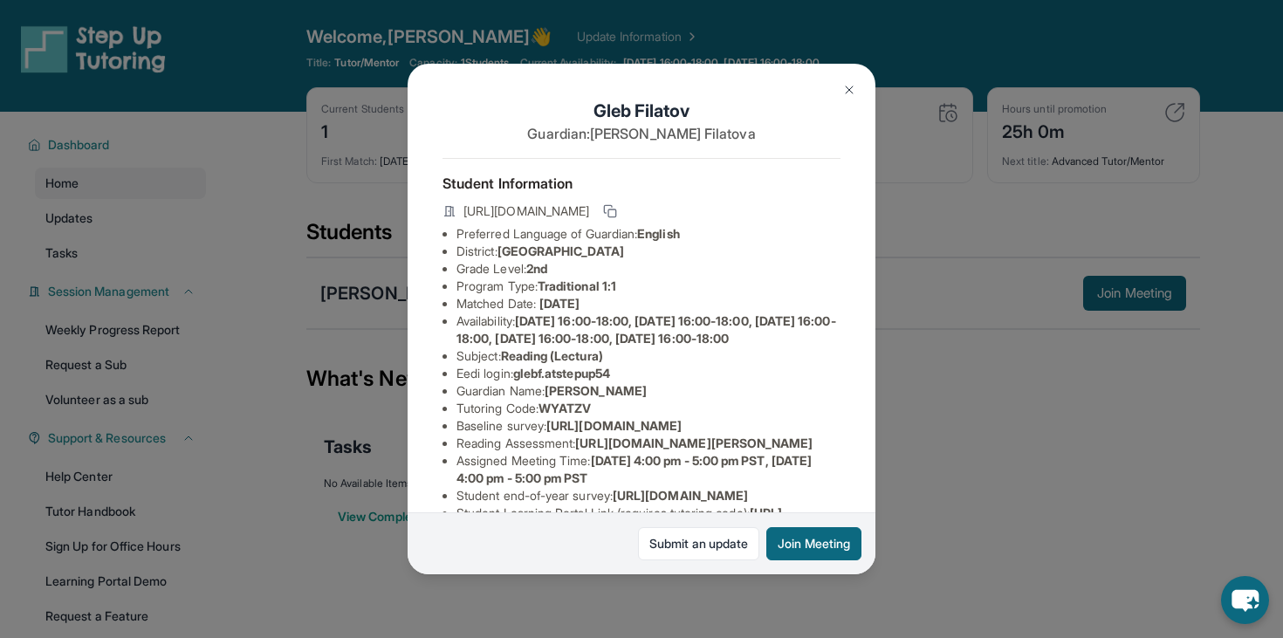
click at [355, 279] on div "[PERSON_NAME] Guardian: [PERSON_NAME] Student Information [URL][DOMAIN_NAME] Pr…" at bounding box center [641, 319] width 1283 height 638
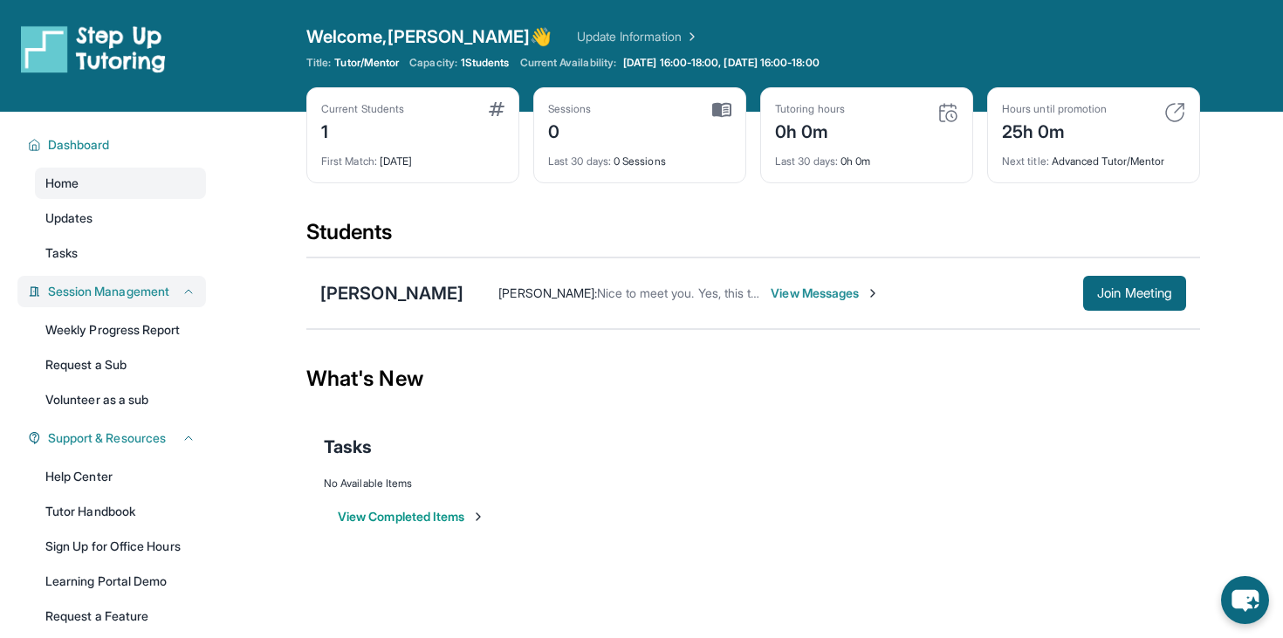
click at [118, 298] on span "Session Management" at bounding box center [108, 291] width 121 height 17
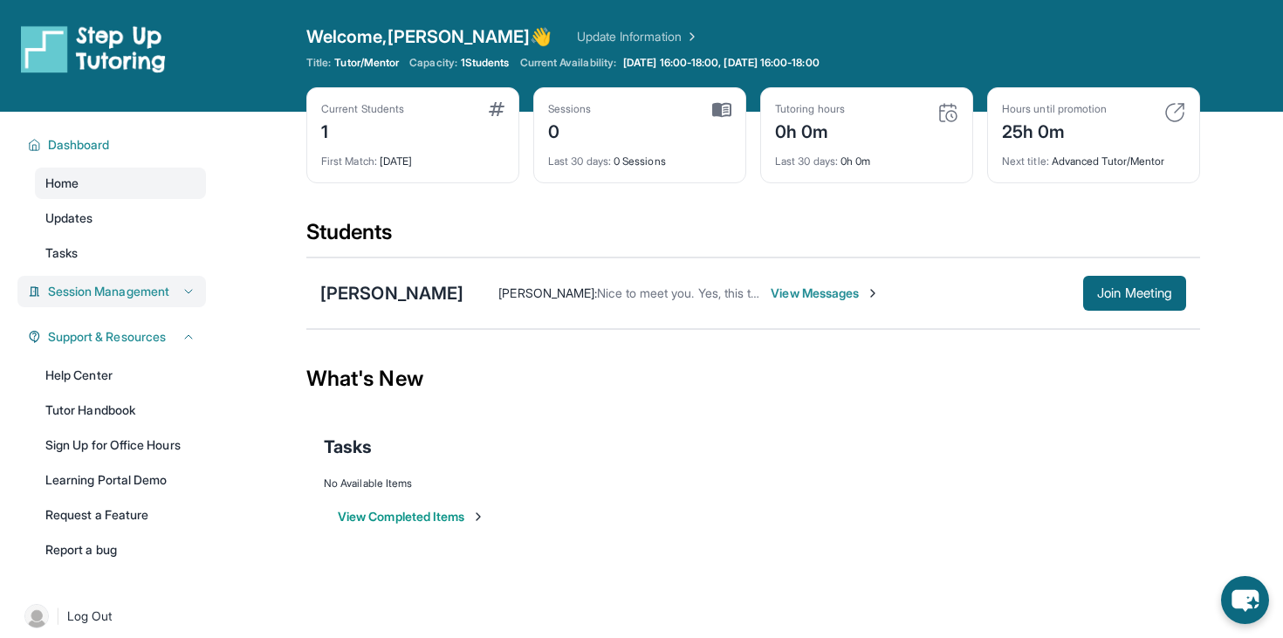
click at [118, 298] on span "Session Management" at bounding box center [108, 291] width 121 height 17
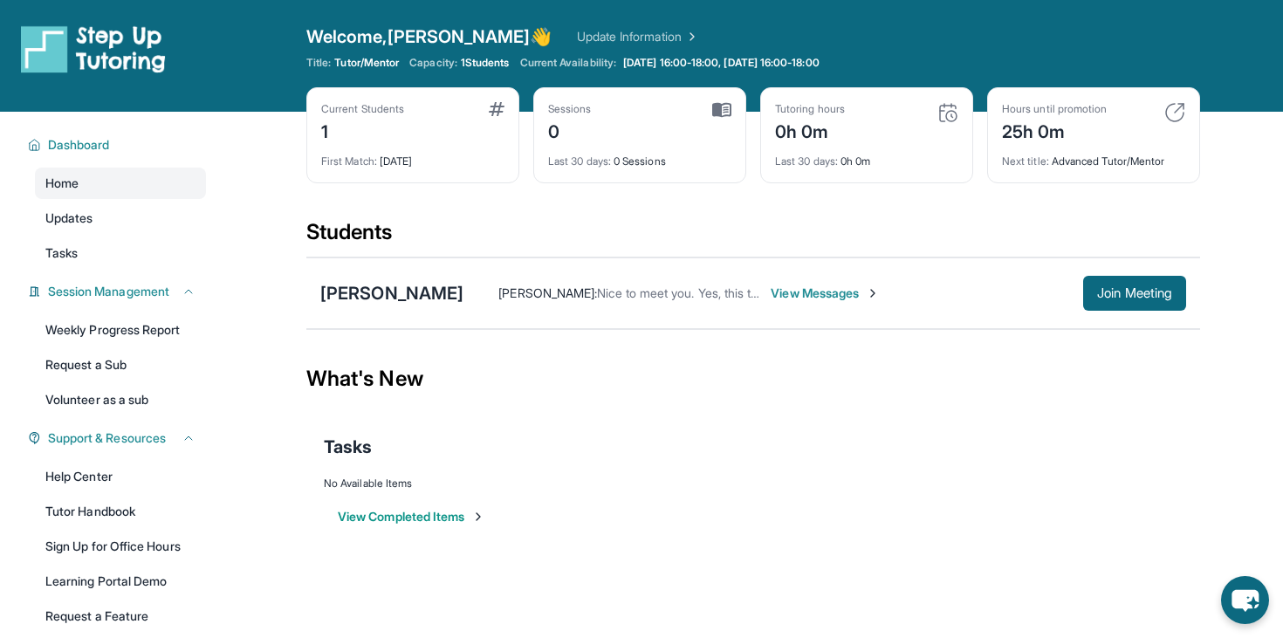
click at [463, 292] on div "Anna Filatova : Nice to meet you. Yes, this time works for us. You will drop a …" at bounding box center [773, 292] width 620 height 17
click at [736, 61] on span "[DATE] 16:00-18:00, [DATE] 16:00-18:00" at bounding box center [721, 63] width 196 height 14
click at [362, 300] on div "[PERSON_NAME]" at bounding box center [391, 293] width 143 height 24
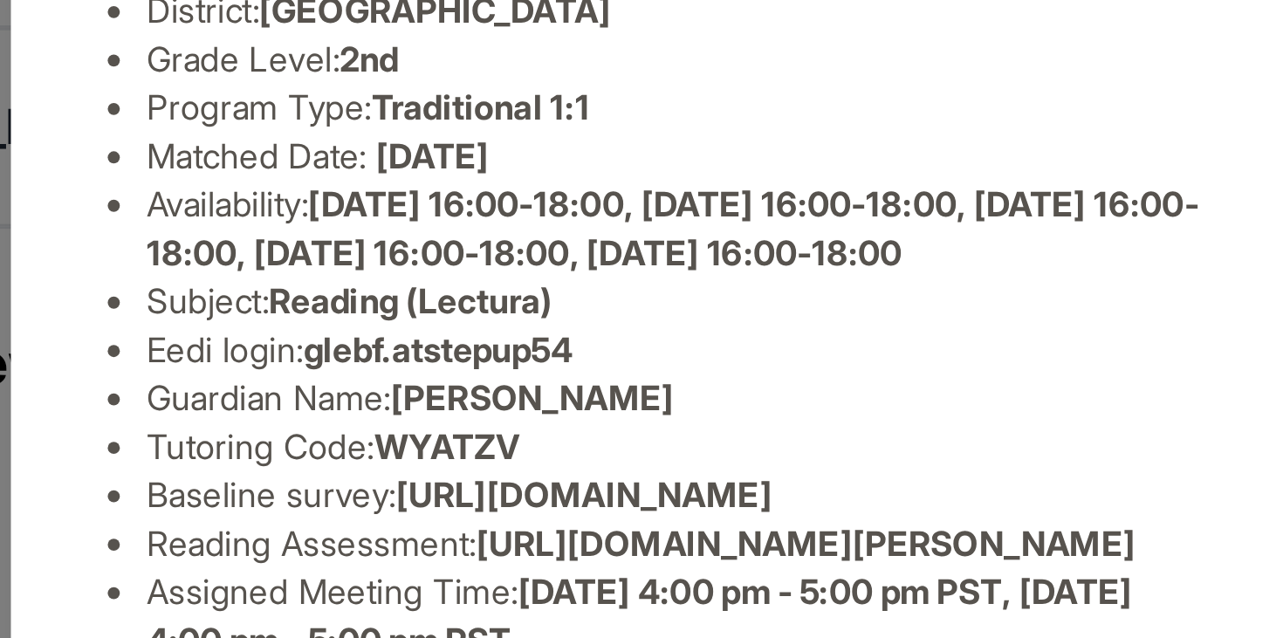
click at [461, 365] on li "Subject : Reading (Lectura)" at bounding box center [648, 355] width 384 height 17
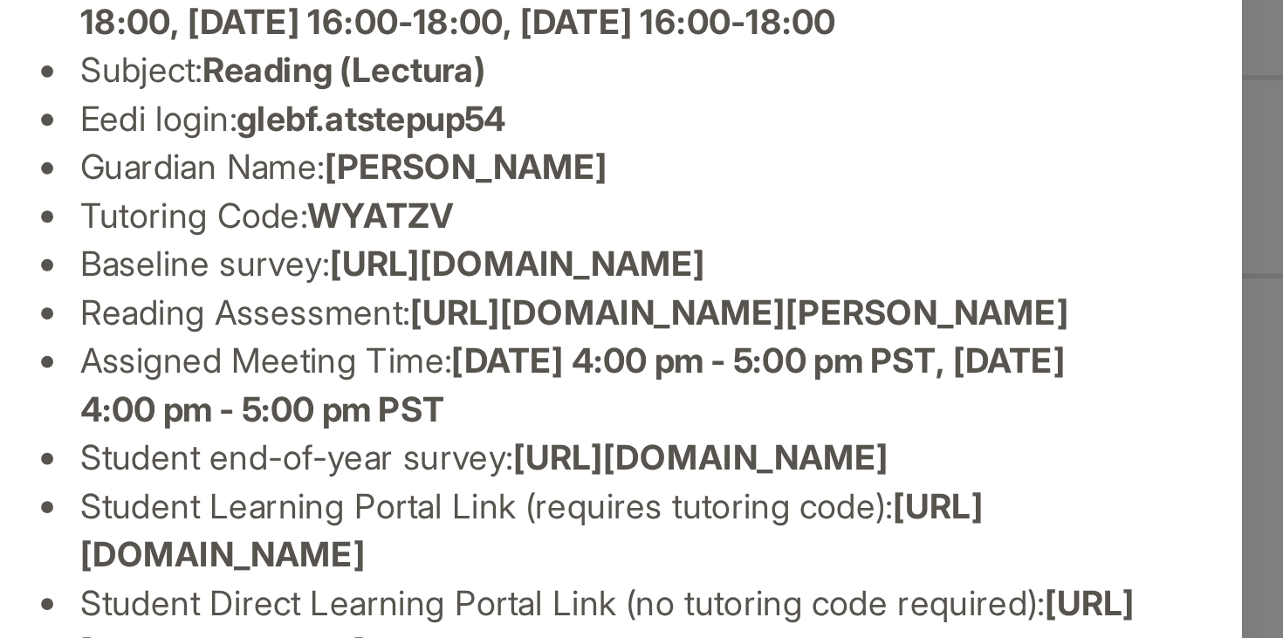
scroll to position [174, 0]
click at [546, 317] on span "[URL][DOMAIN_NAME]" at bounding box center [613, 324] width 135 height 15
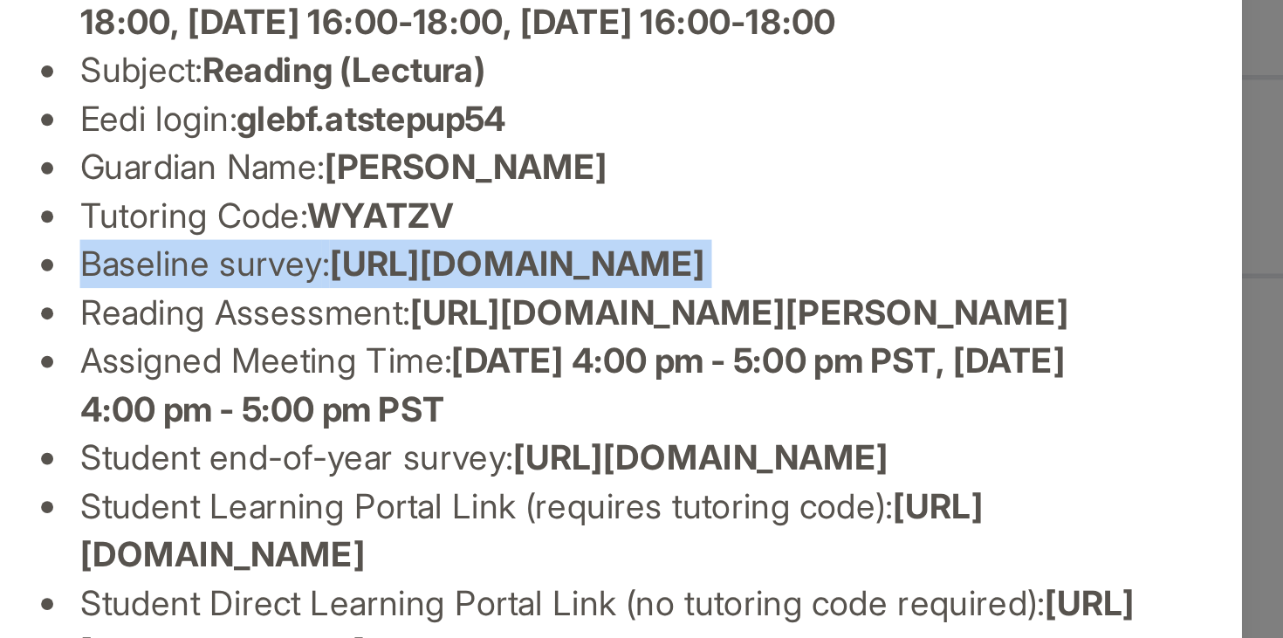
click at [546, 317] on span "[URL][DOMAIN_NAME]" at bounding box center [613, 324] width 135 height 15
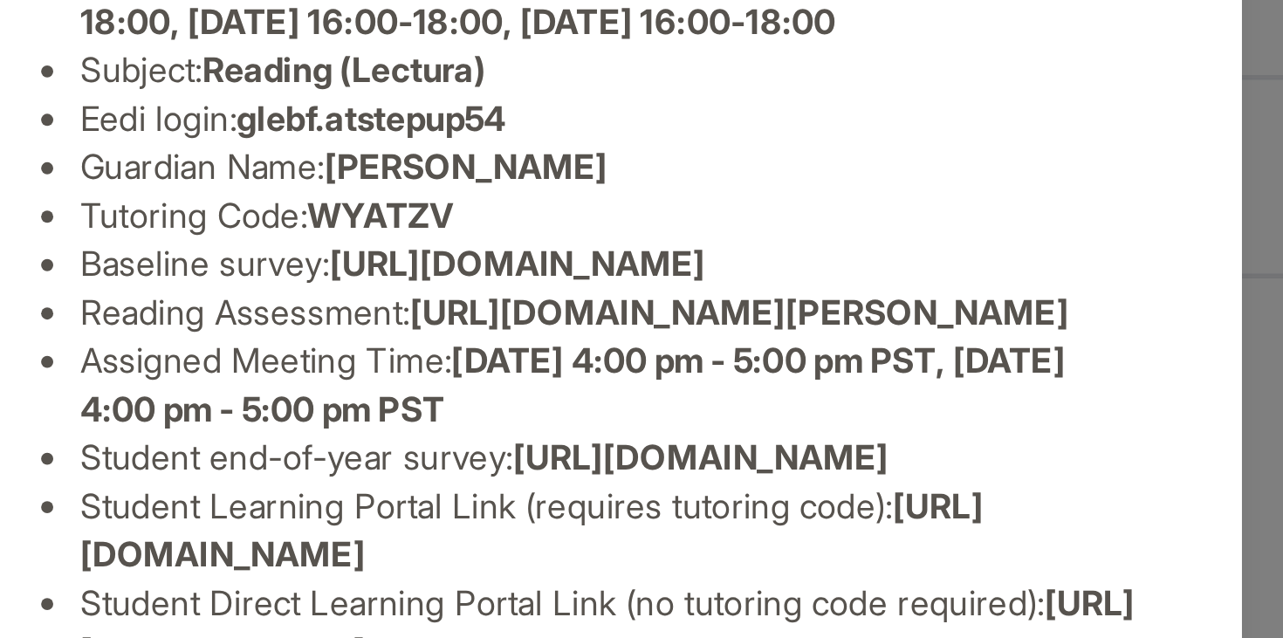
click at [575, 349] on span "[URL][DOMAIN_NAME][PERSON_NAME]" at bounding box center [693, 341] width 237 height 15
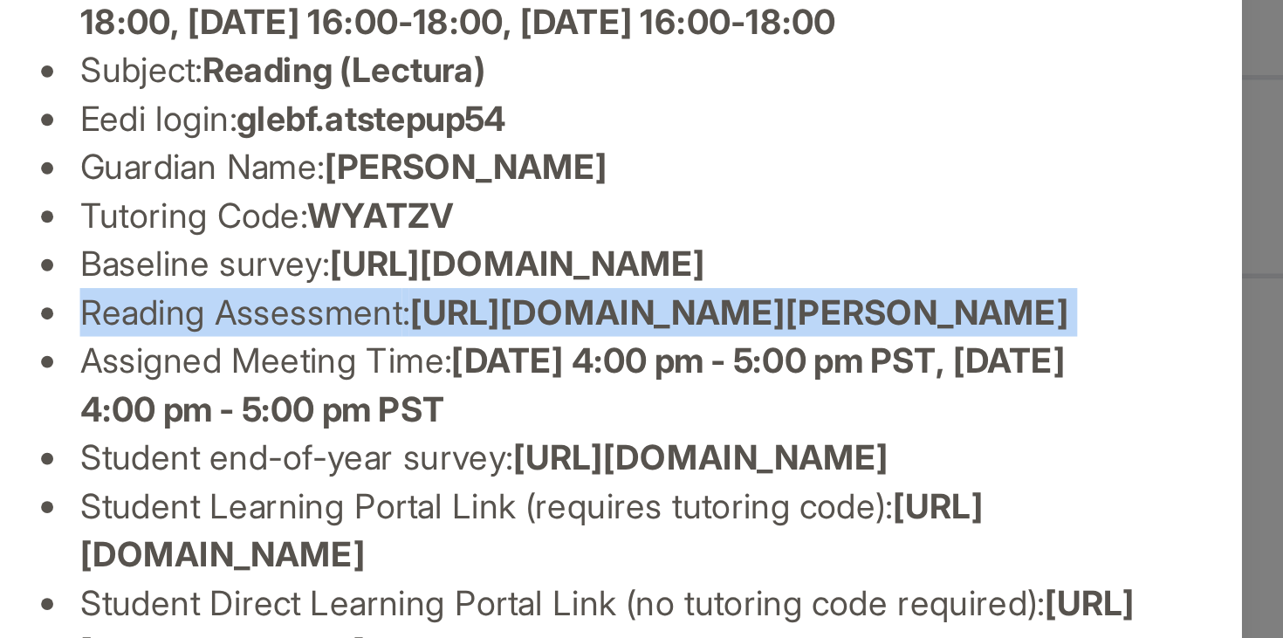
click at [575, 349] on span "[URL][DOMAIN_NAME][PERSON_NAME]" at bounding box center [693, 341] width 237 height 15
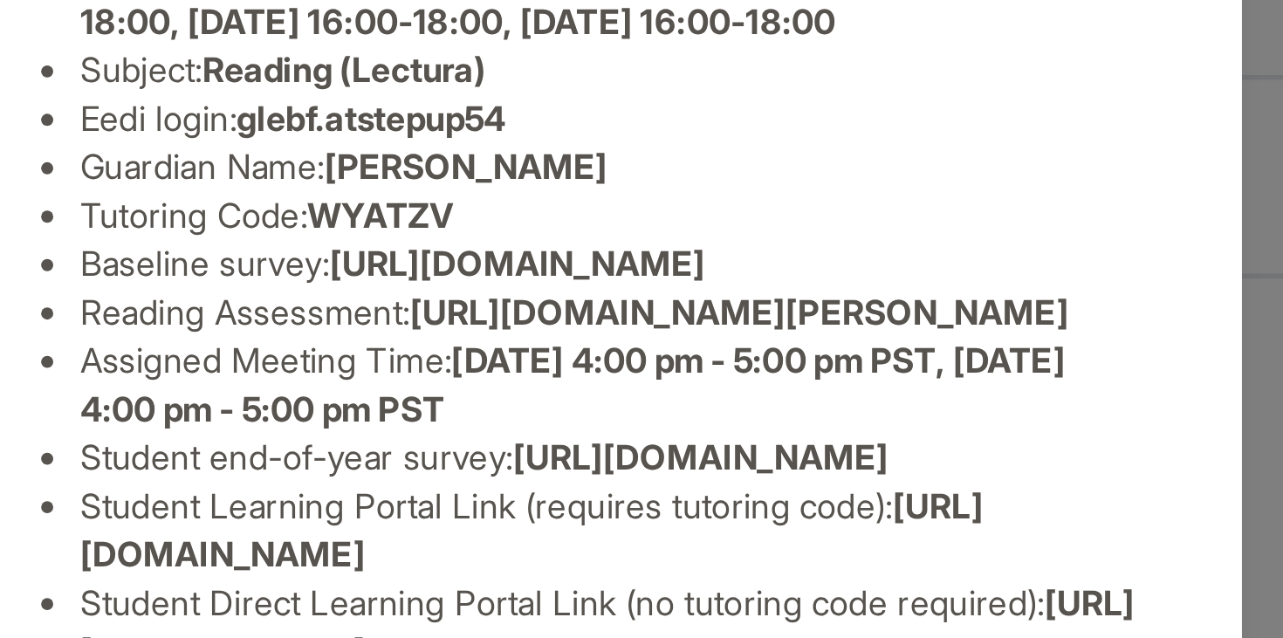
click at [561, 384] on span "[DATE] 4:00 pm - 5:00 pm PST, [DATE] 4:00 pm - 5:00 pm PST" at bounding box center [633, 368] width 355 height 32
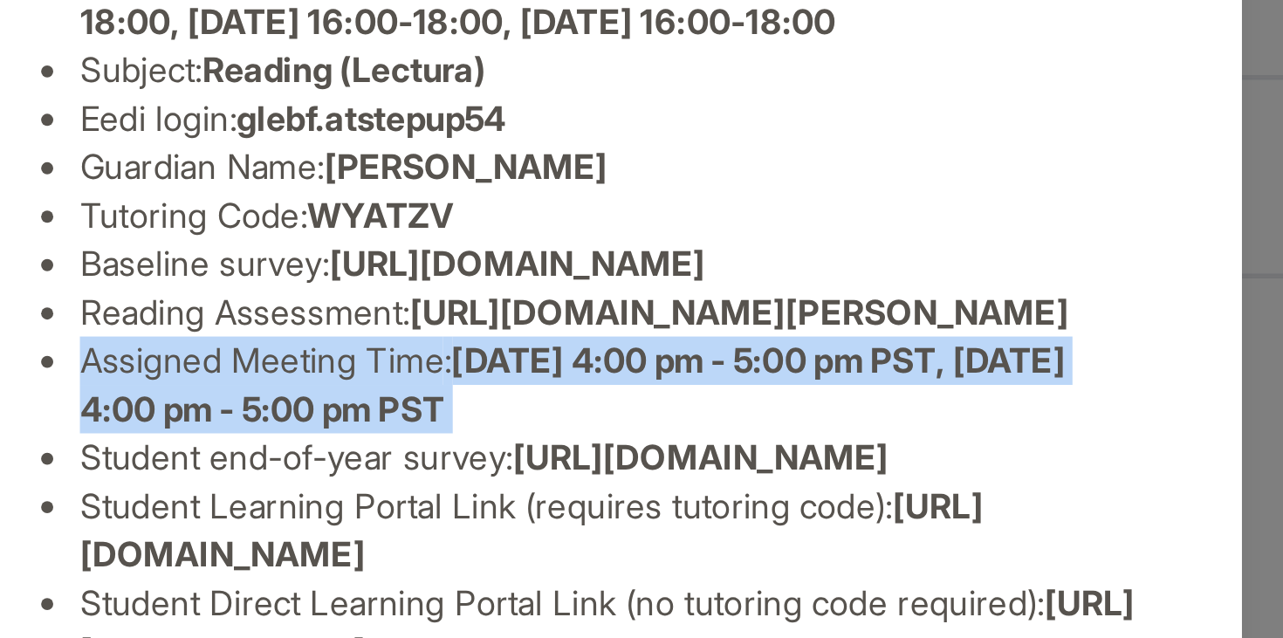
click at [561, 384] on span "[DATE] 4:00 pm - 5:00 pm PST, [DATE] 4:00 pm - 5:00 pm PST" at bounding box center [633, 368] width 355 height 32
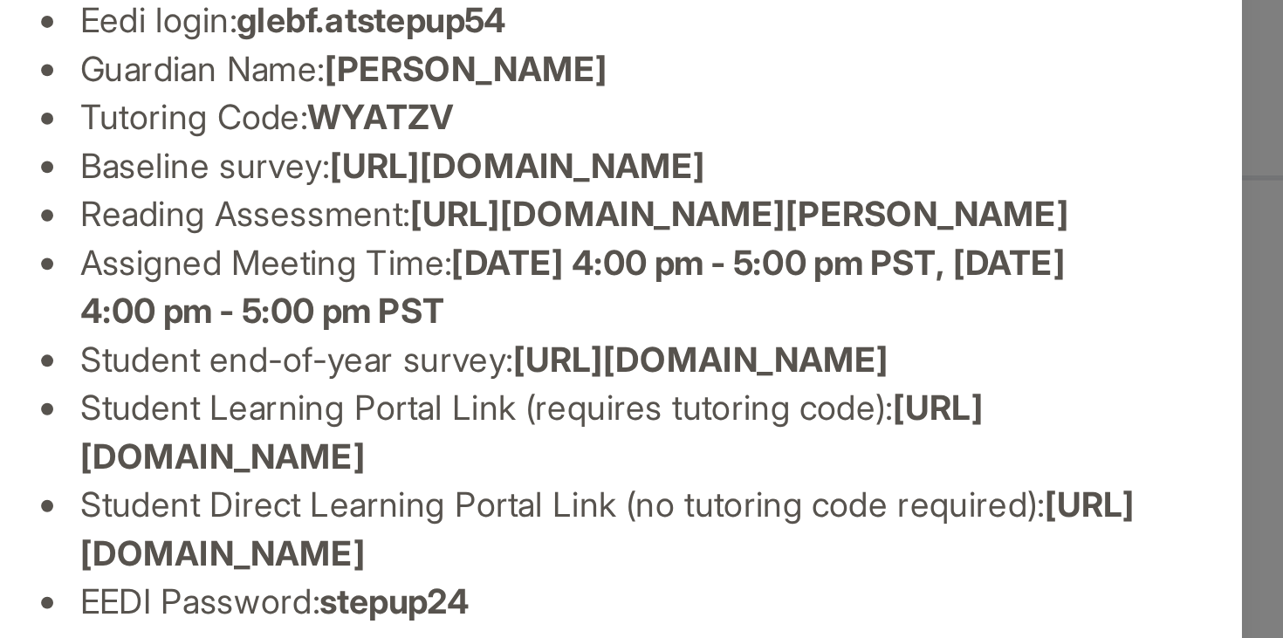
click at [561, 426] on span "[URL][DOMAIN_NAME]" at bounding box center [618, 420] width 325 height 32
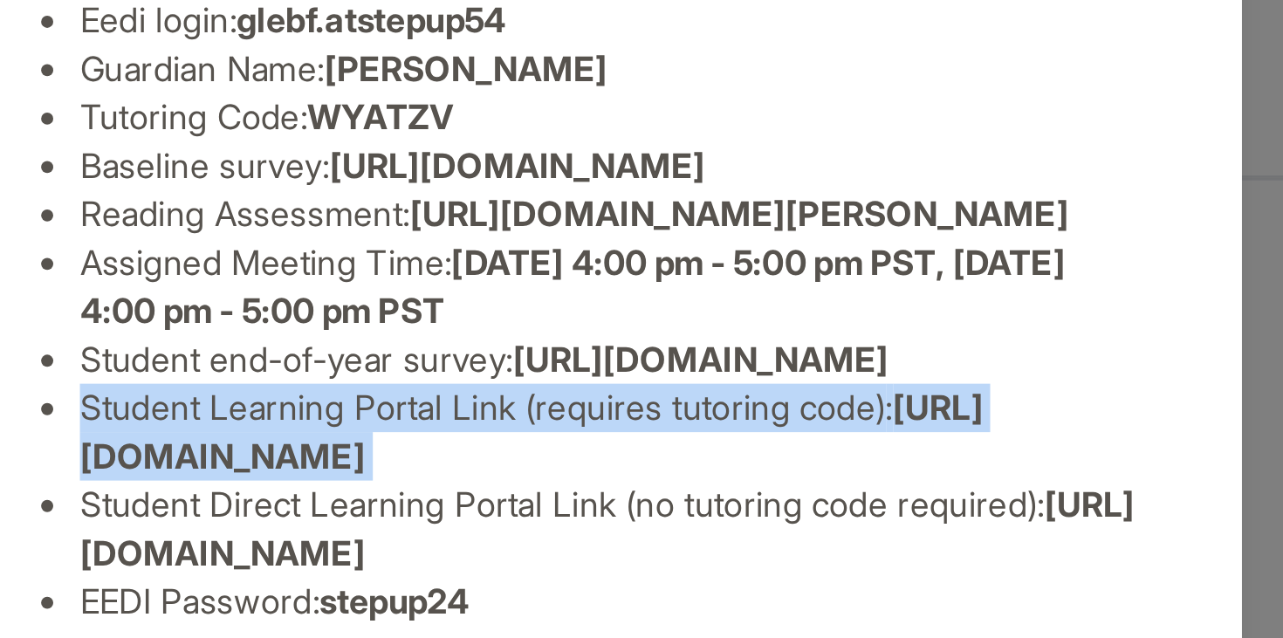
click at [561, 426] on span "[URL][DOMAIN_NAME]" at bounding box center [618, 420] width 325 height 32
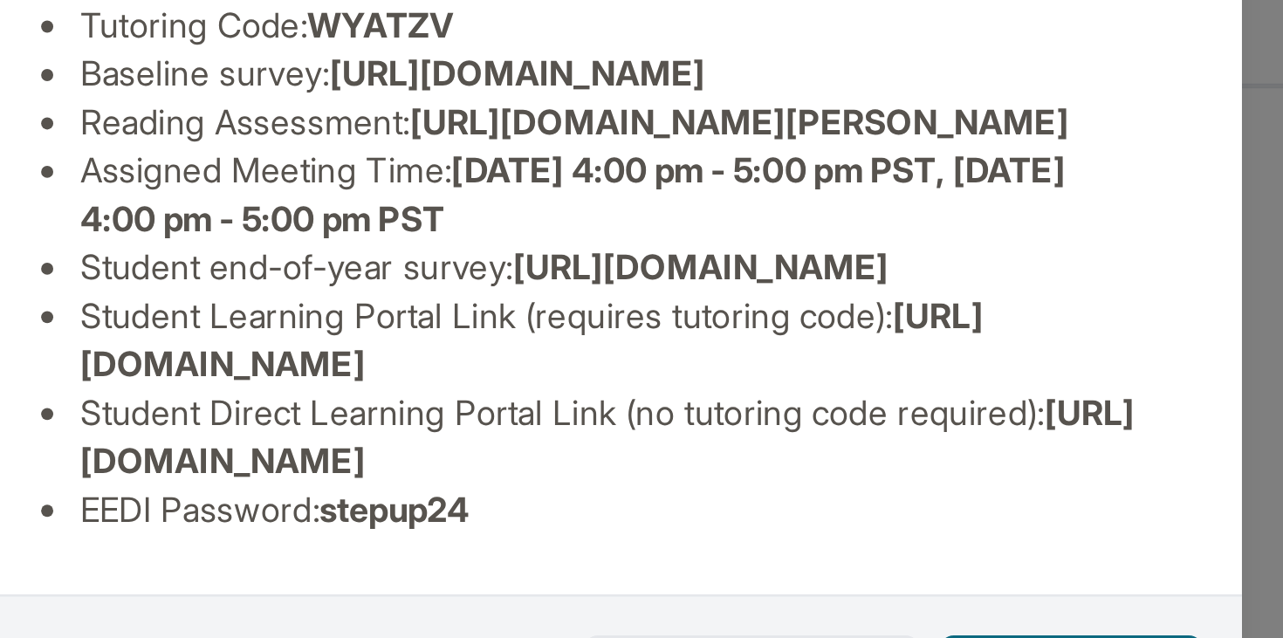
click at [581, 483] on span "stepup24" at bounding box center [570, 481] width 54 height 15
